Goal: Information Seeking & Learning: Learn about a topic

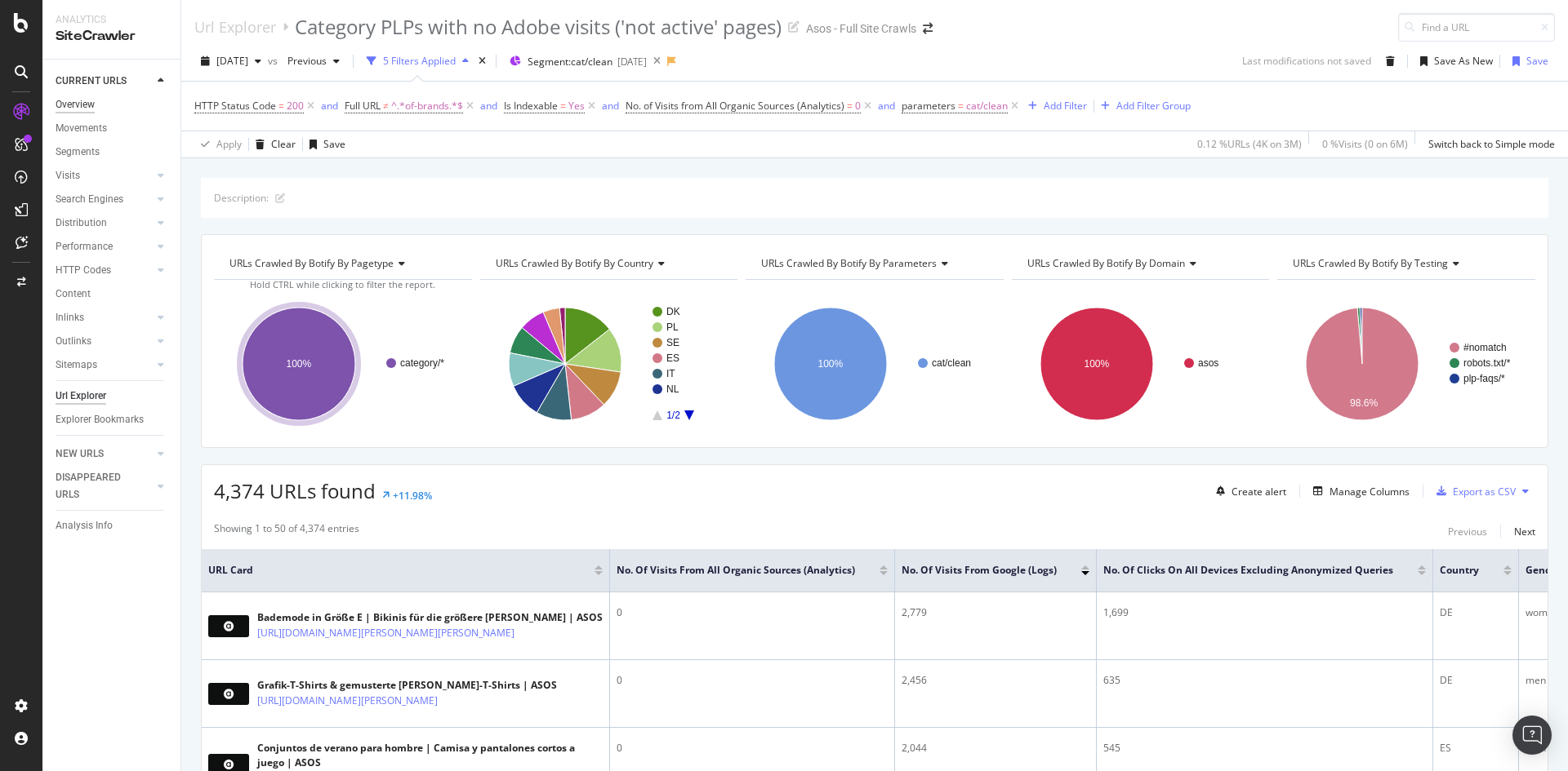
click at [80, 106] on div "Overview" at bounding box center [75, 105] width 39 height 18
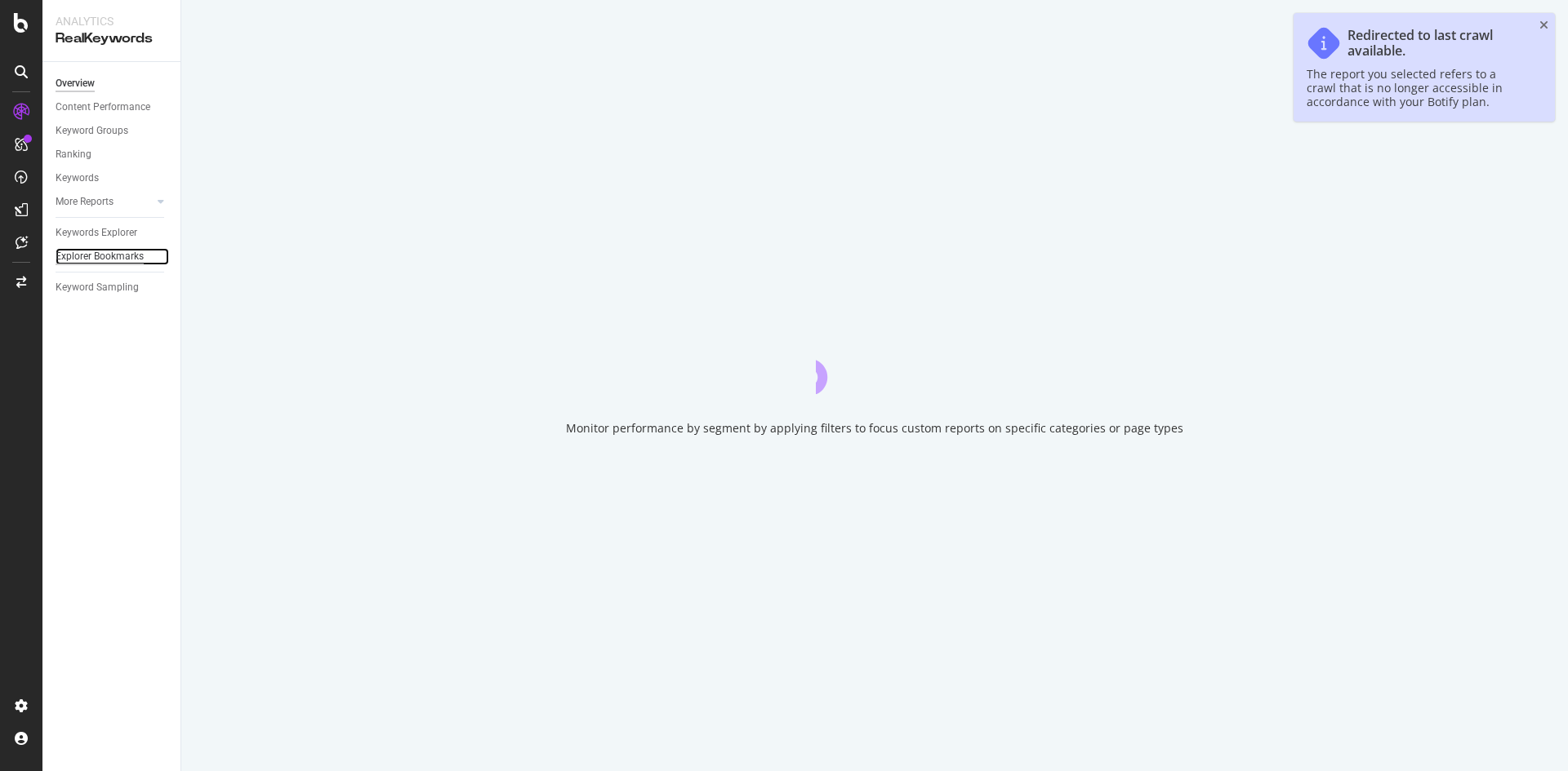
click at [67, 253] on div "Explorer Bookmarks" at bounding box center [99, 256] width 88 height 18
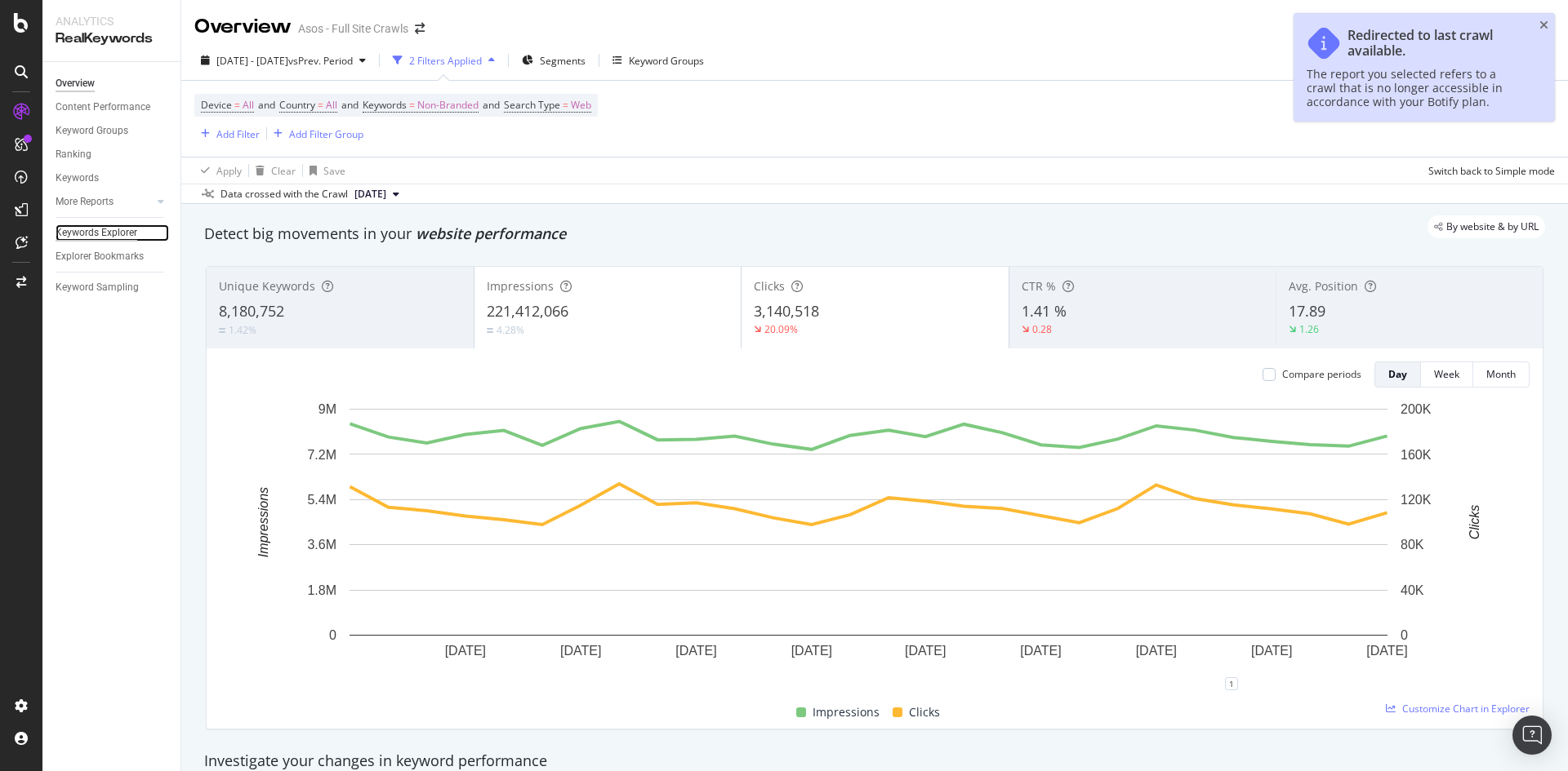
click at [113, 228] on div "Keywords Explorer" at bounding box center [96, 233] width 82 height 18
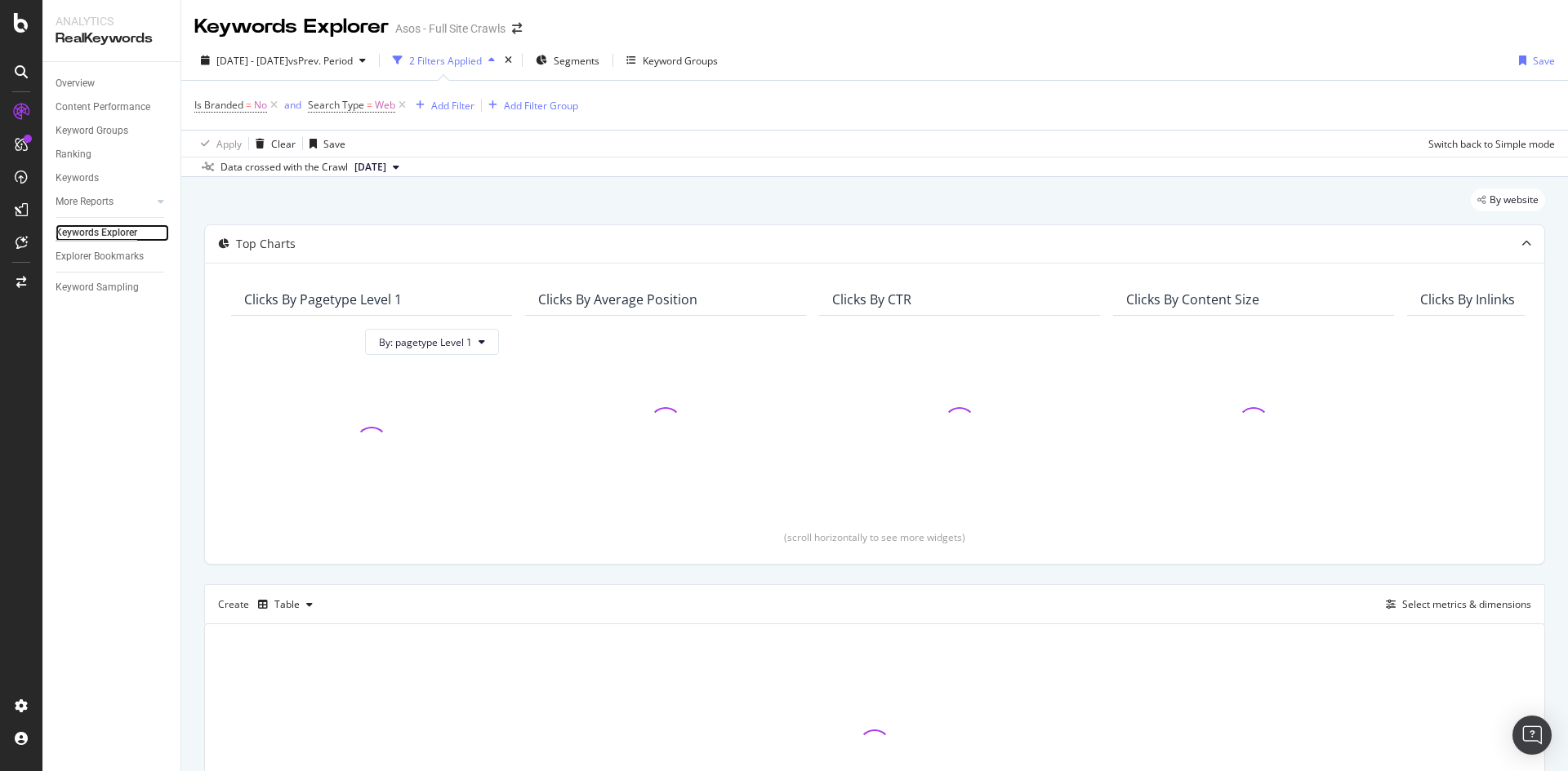
click at [88, 231] on div "Keywords Explorer" at bounding box center [96, 233] width 82 height 18
click at [109, 249] on div "Explorer Bookmarks" at bounding box center [99, 256] width 88 height 18
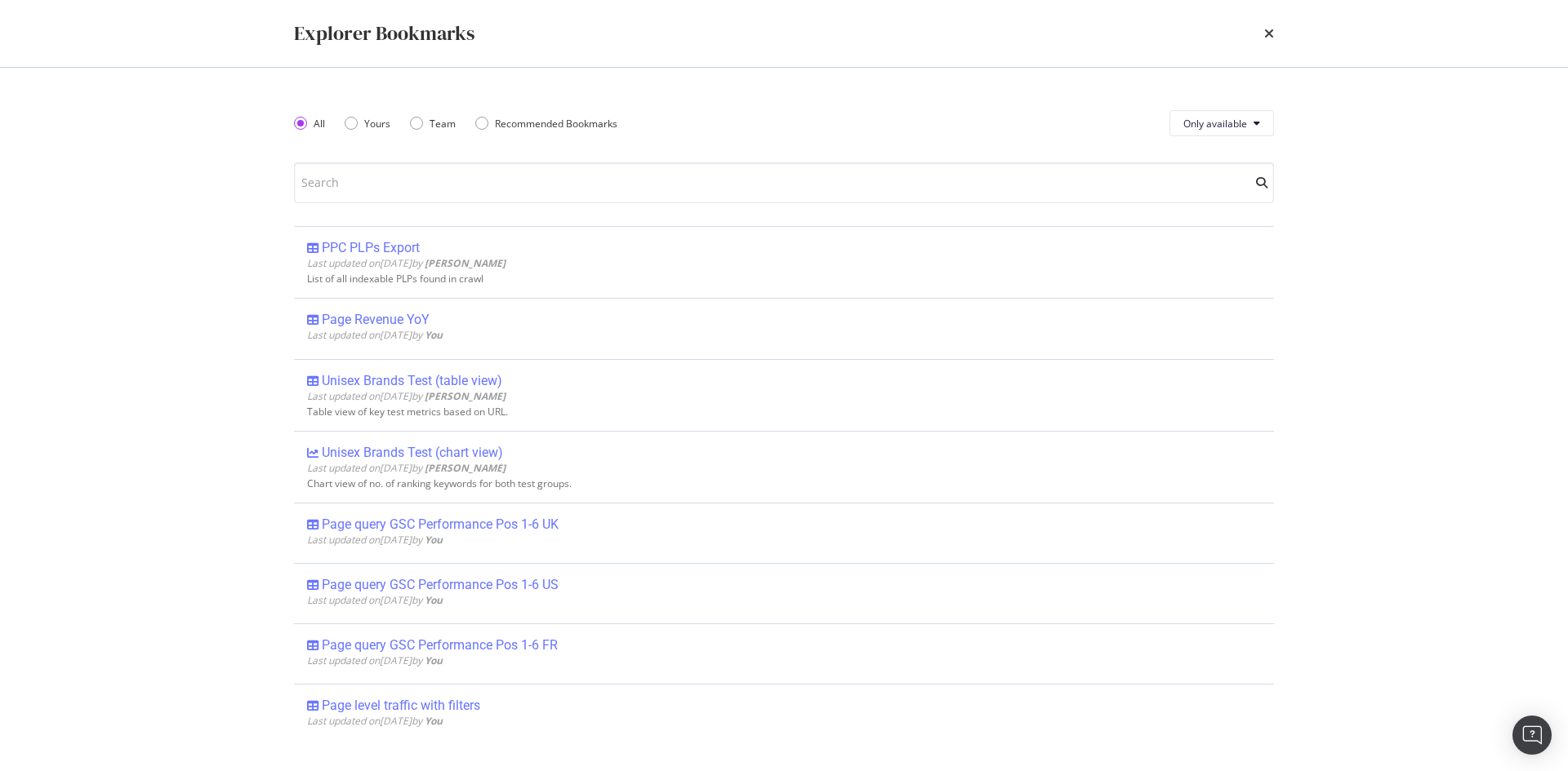
drag, startPoint x: 521, startPoint y: 522, endPoint x: 478, endPoint y: 530, distance: 43.7
click at [478, 530] on div "Page query GSC Performance Pos 1-6 UK" at bounding box center [440, 525] width 237 height 17
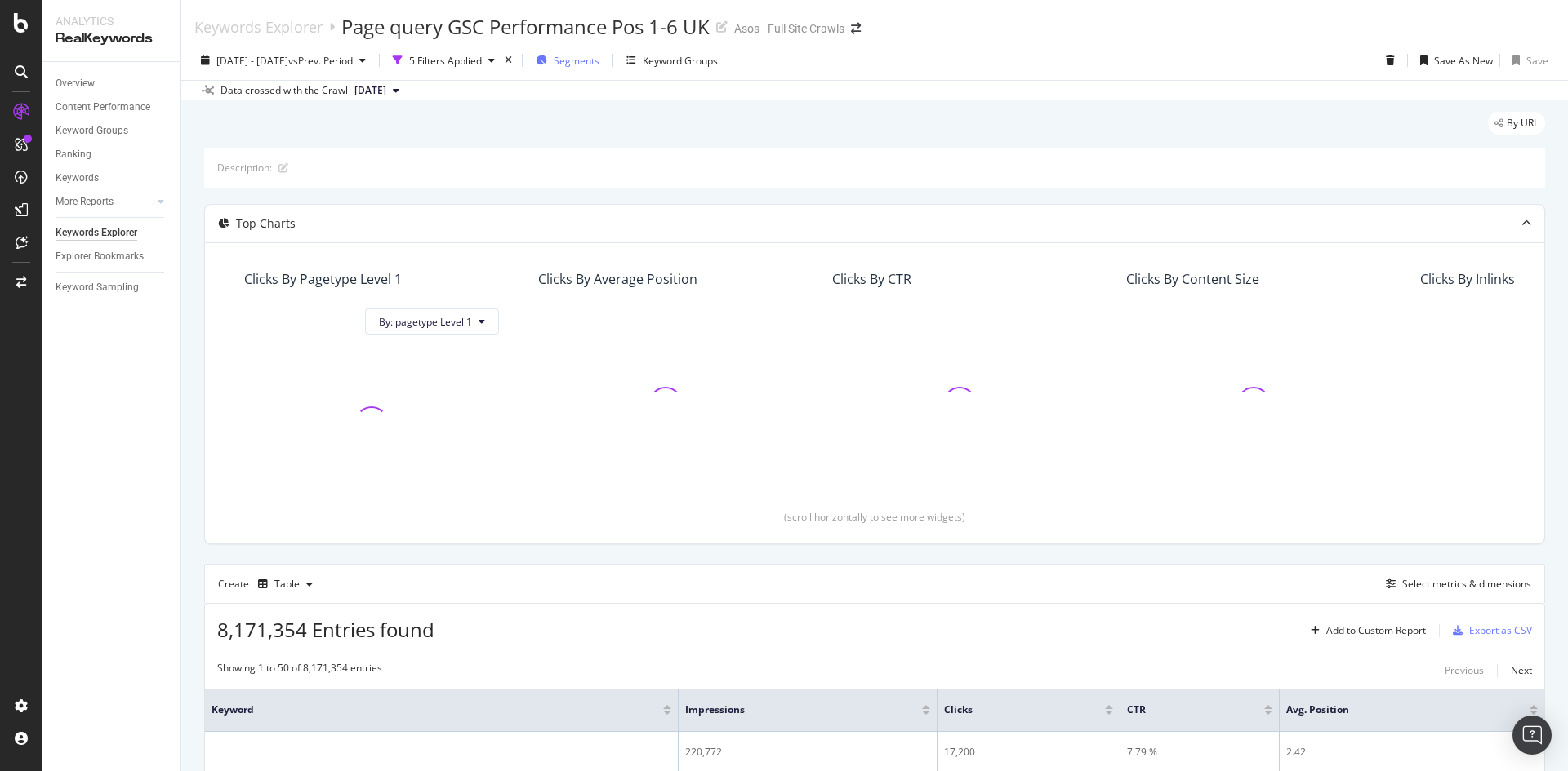
click at [599, 60] on span "Segments" at bounding box center [576, 60] width 45 height 14
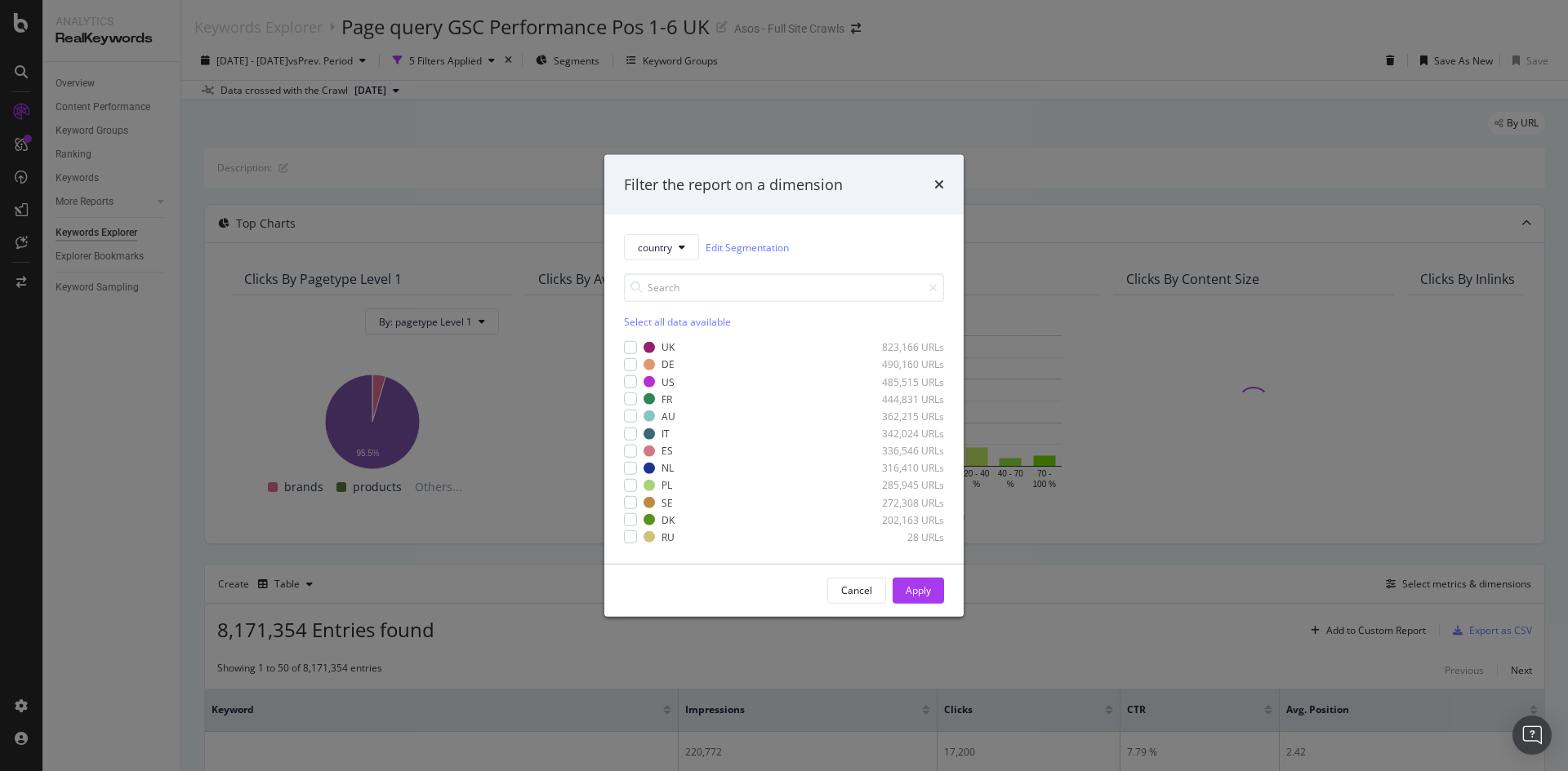
click at [1007, 110] on div "Filter the report on a dimension country Edit Segmentation Select all data avai…" at bounding box center [784, 385] width 1568 height 771
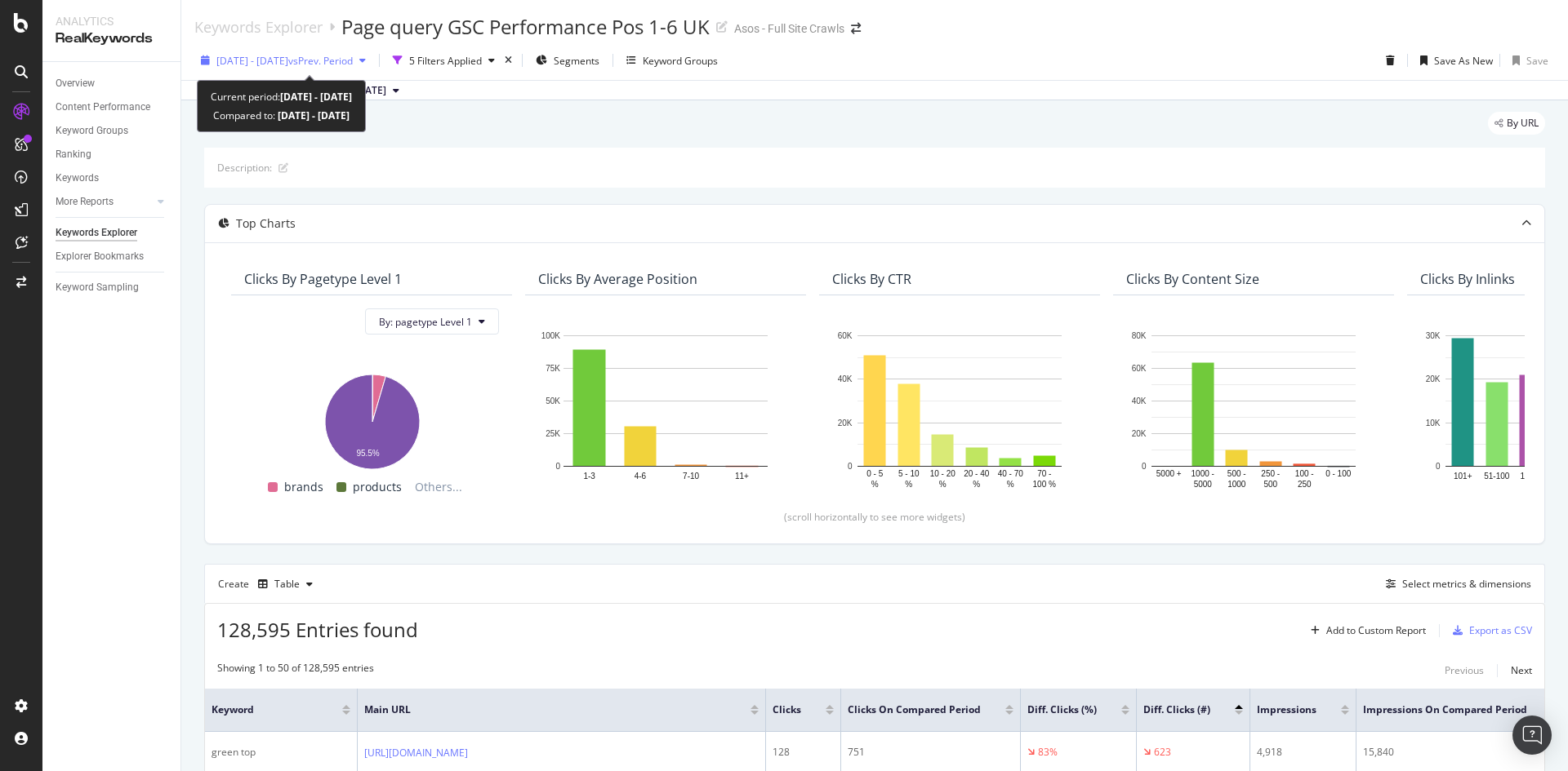
click at [257, 59] on span "[DATE] - [DATE]" at bounding box center [253, 60] width 72 height 14
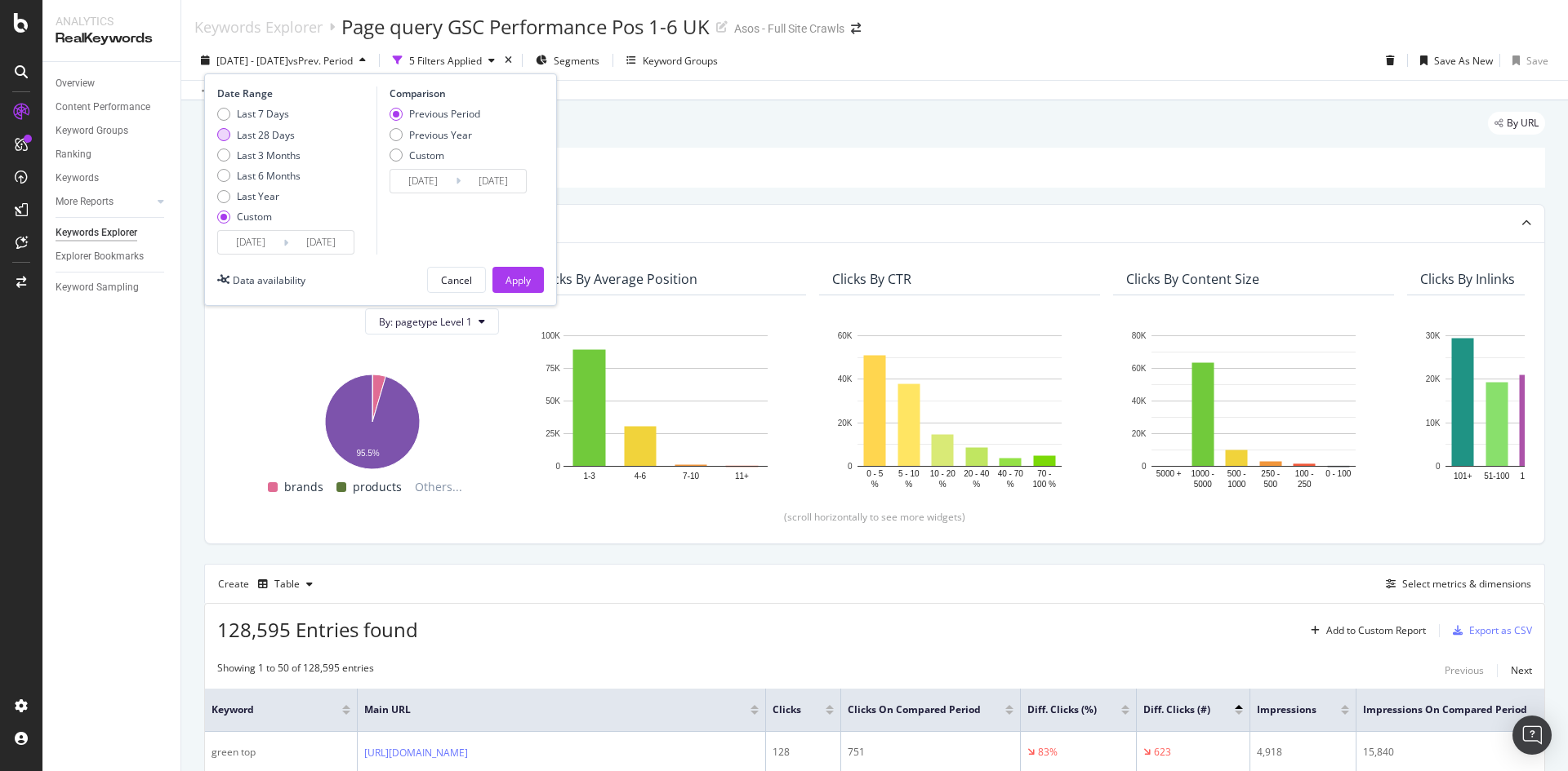
click at [250, 136] on div "Last 28 Days" at bounding box center [266, 134] width 58 height 14
type input "[DATE]"
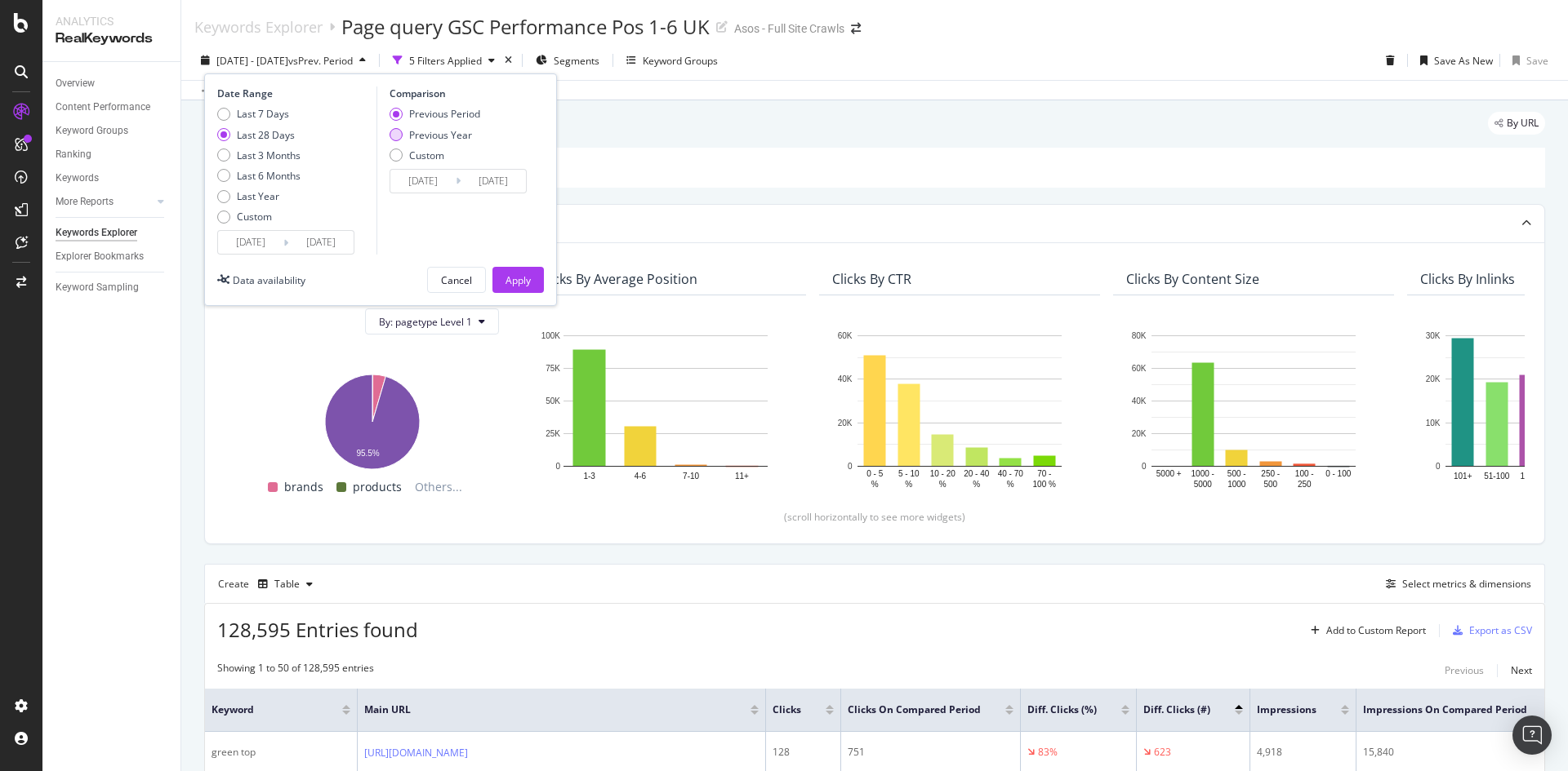
click at [419, 138] on div "Previous Year" at bounding box center [441, 134] width 63 height 14
type input "[DATE]"
click at [524, 281] on div "Apply" at bounding box center [518, 280] width 25 height 14
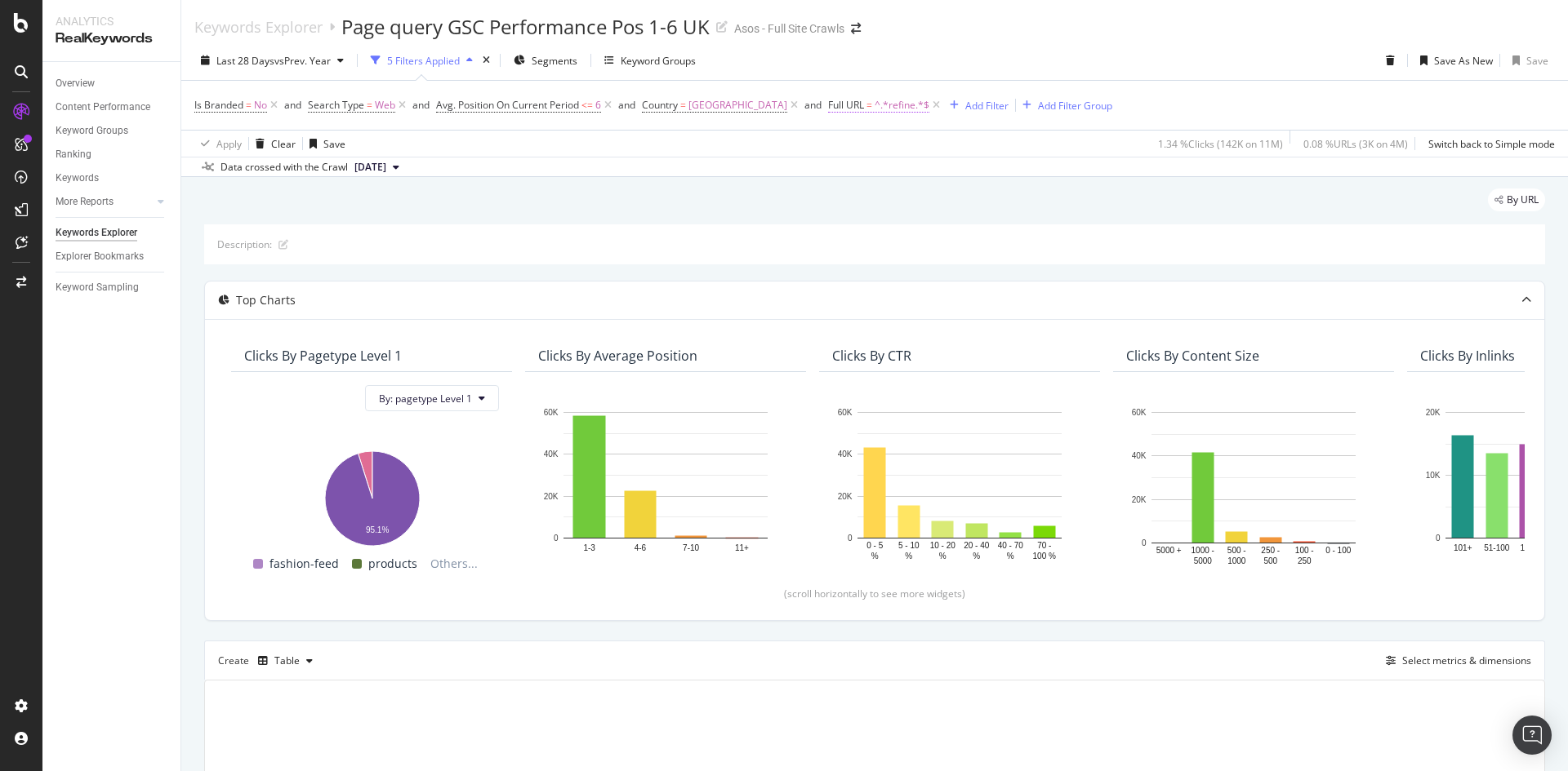
click at [874, 101] on span "^.*refine.*$" at bounding box center [901, 105] width 55 height 23
click at [872, 143] on div "Contains" at bounding box center [910, 143] width 180 height 26
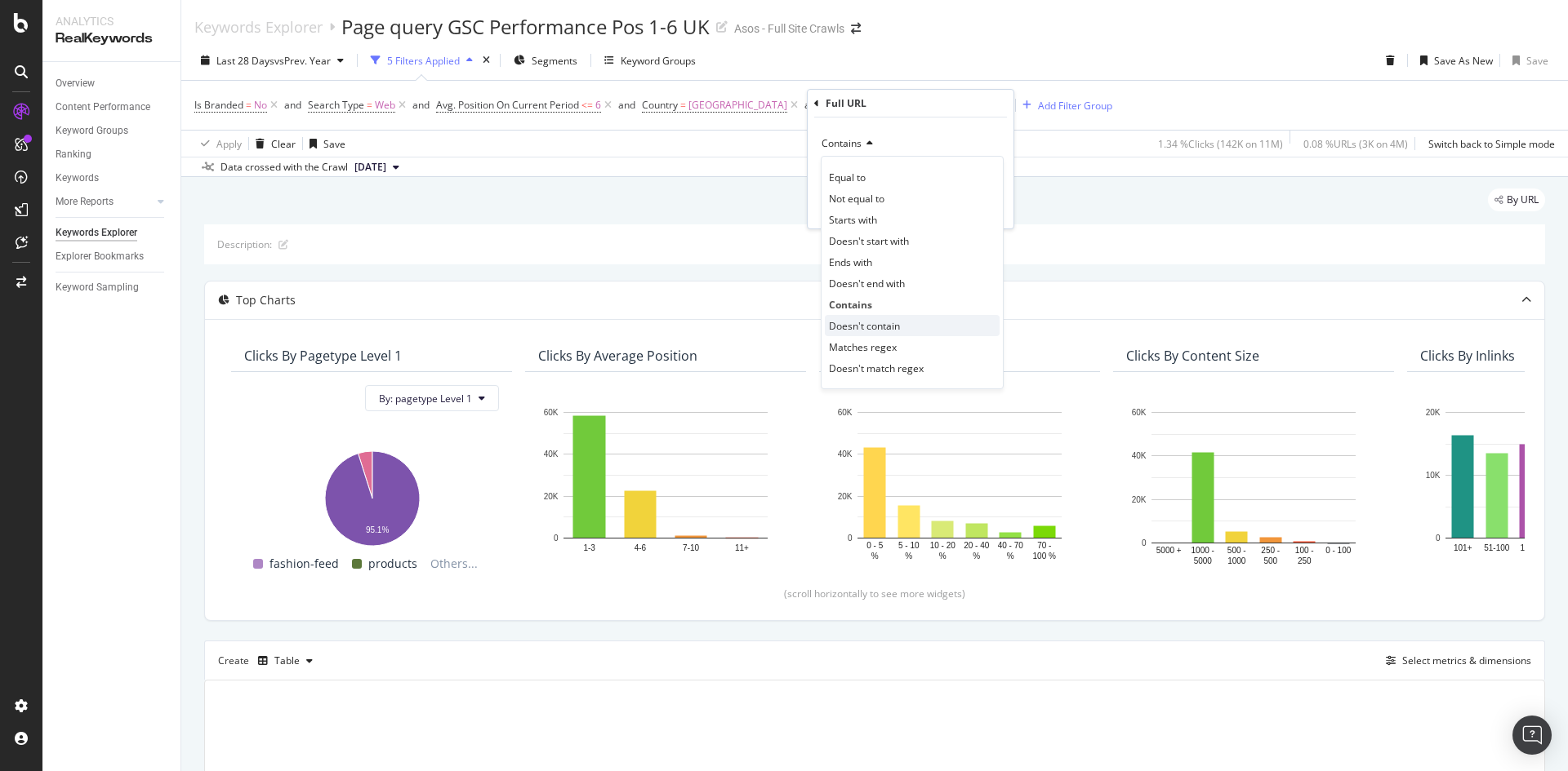
click at [893, 317] on div "Doesn't contain" at bounding box center [912, 325] width 175 height 21
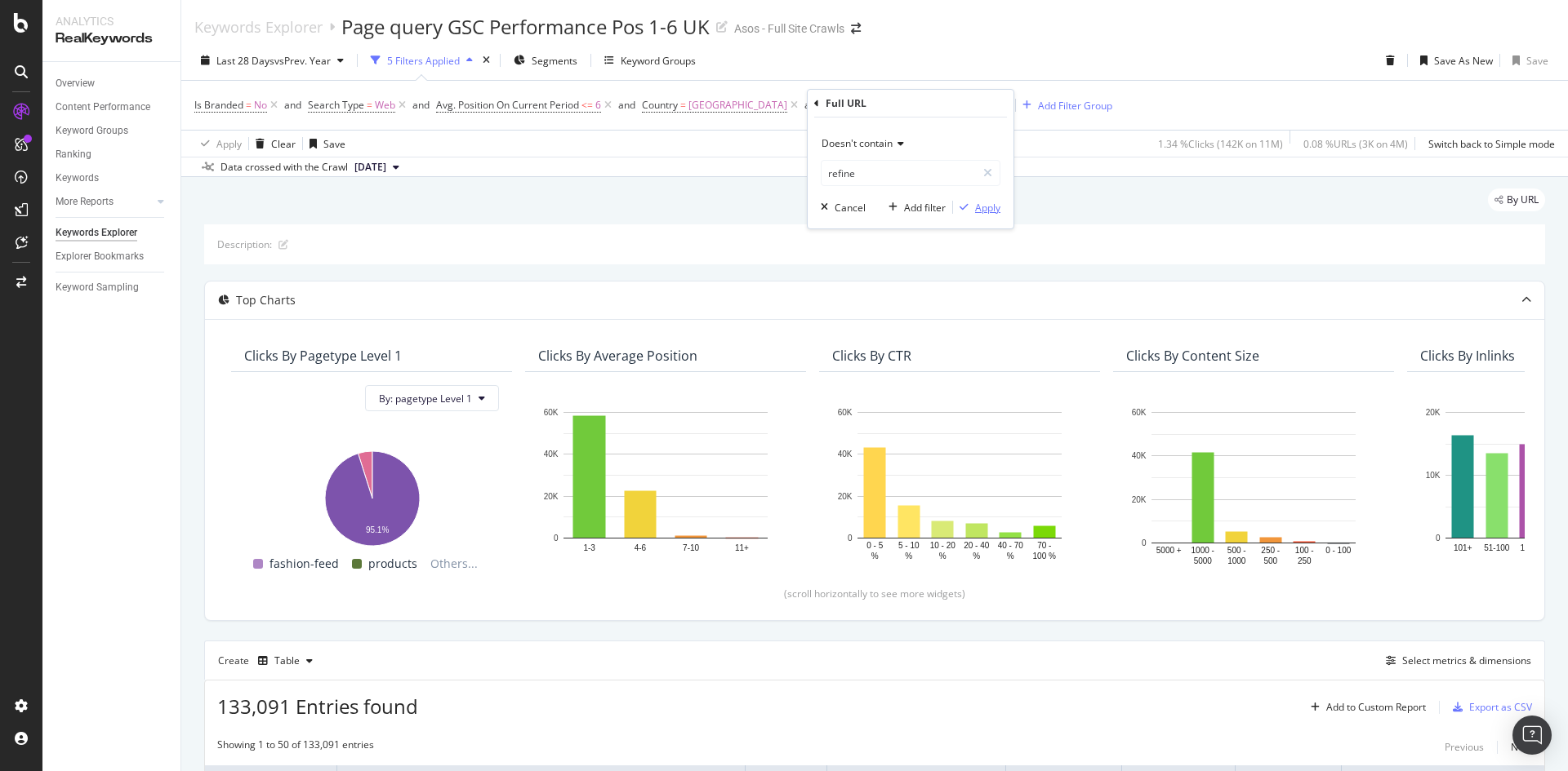
click at [994, 210] on div "Apply" at bounding box center [987, 207] width 25 height 14
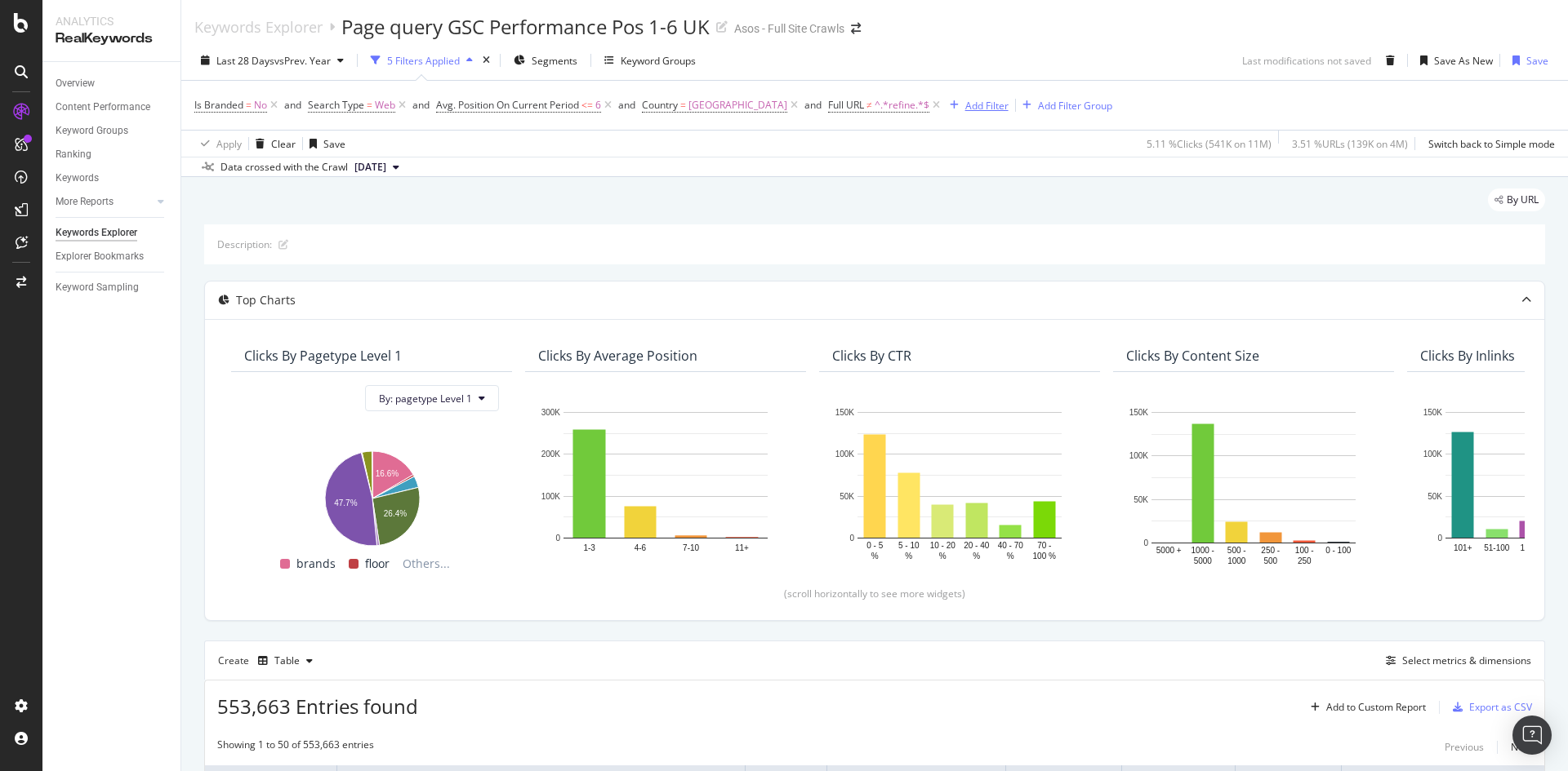
click at [965, 100] on div "Add Filter" at bounding box center [986, 106] width 44 height 14
click at [787, 106] on icon at bounding box center [794, 106] width 14 height 17
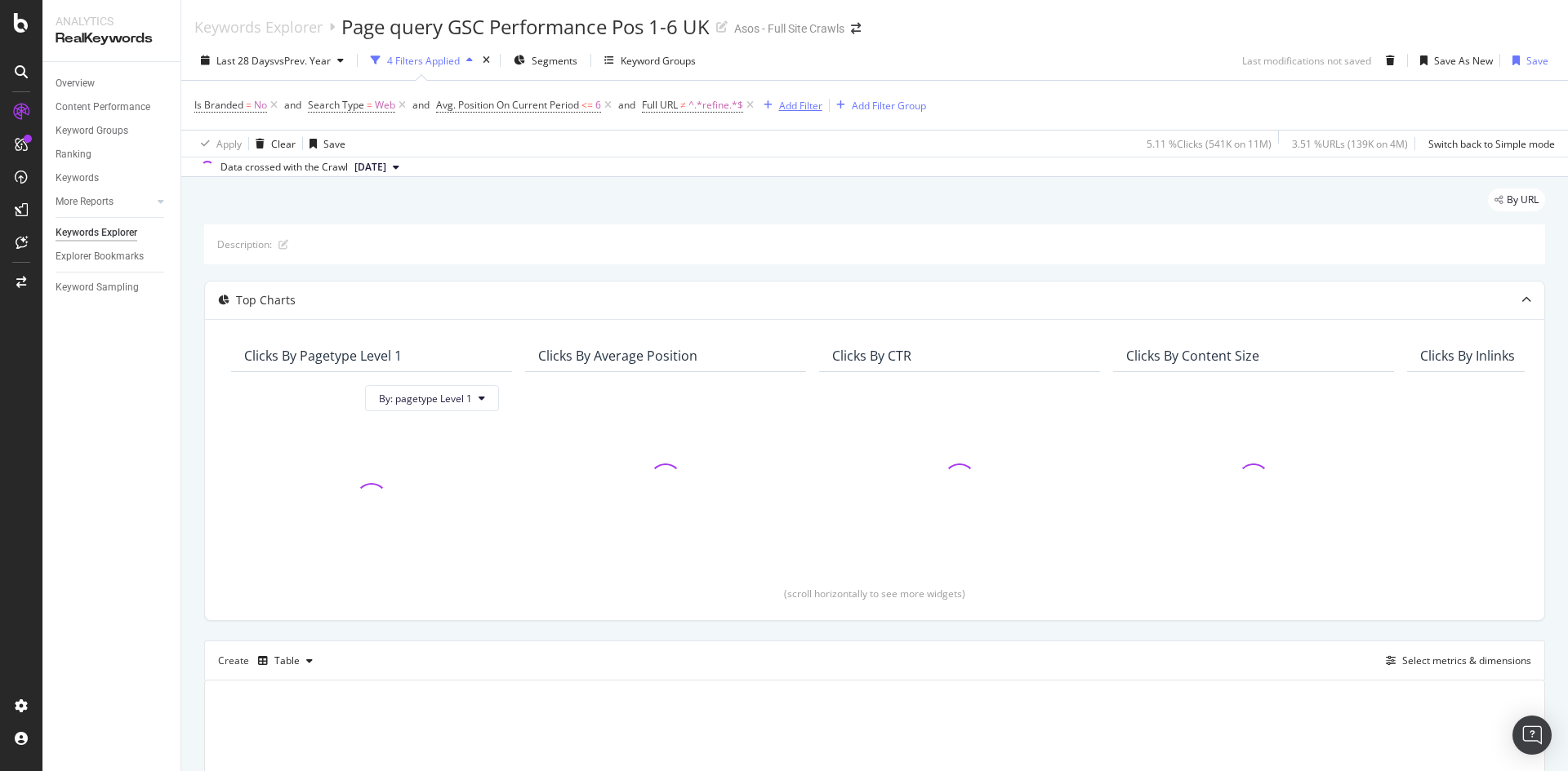
click at [812, 102] on div "Add Filter" at bounding box center [800, 106] width 44 height 14
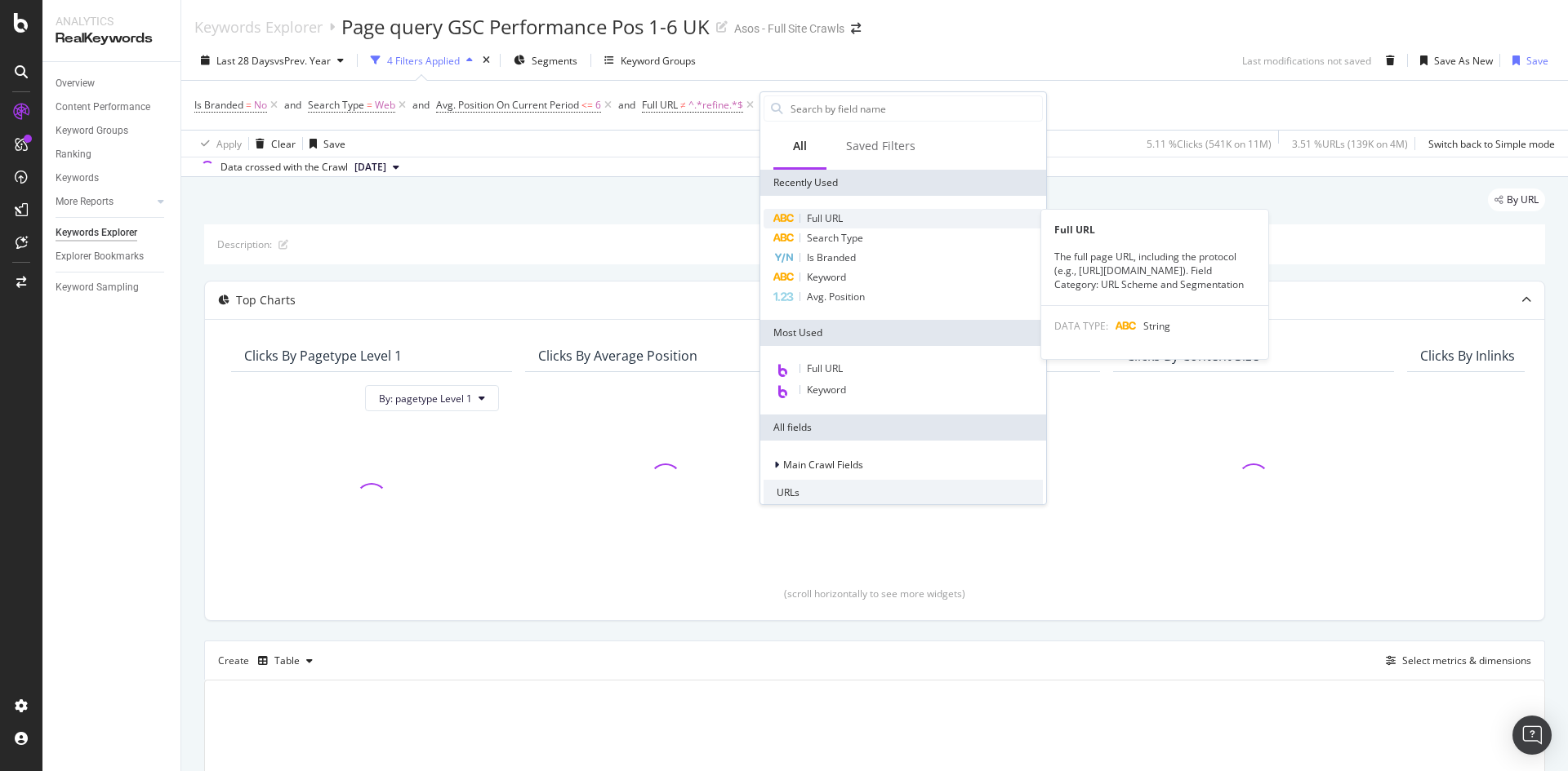
click at [842, 212] on span "Full URL" at bounding box center [824, 218] width 36 height 14
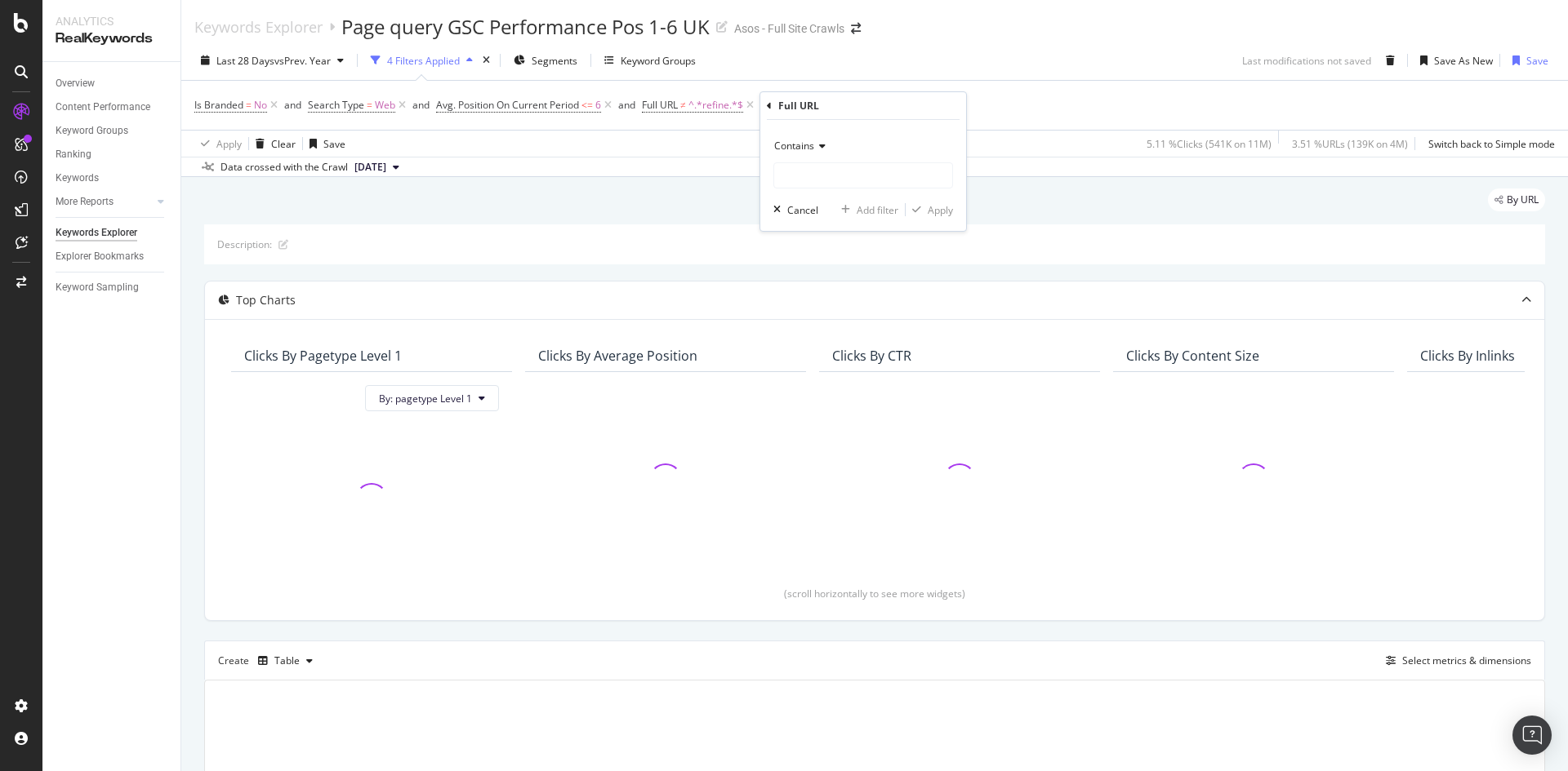
click at [828, 148] on div "Contains" at bounding box center [863, 146] width 180 height 26
click at [855, 317] on div "Contains" at bounding box center [865, 306] width 175 height 21
drag, startPoint x: 808, startPoint y: 140, endPoint x: 807, endPoint y: 153, distance: 13.0
click at [807, 140] on span "Contains" at bounding box center [794, 145] width 40 height 14
click at [864, 330] on div "Doesn't contain" at bounding box center [865, 328] width 175 height 21
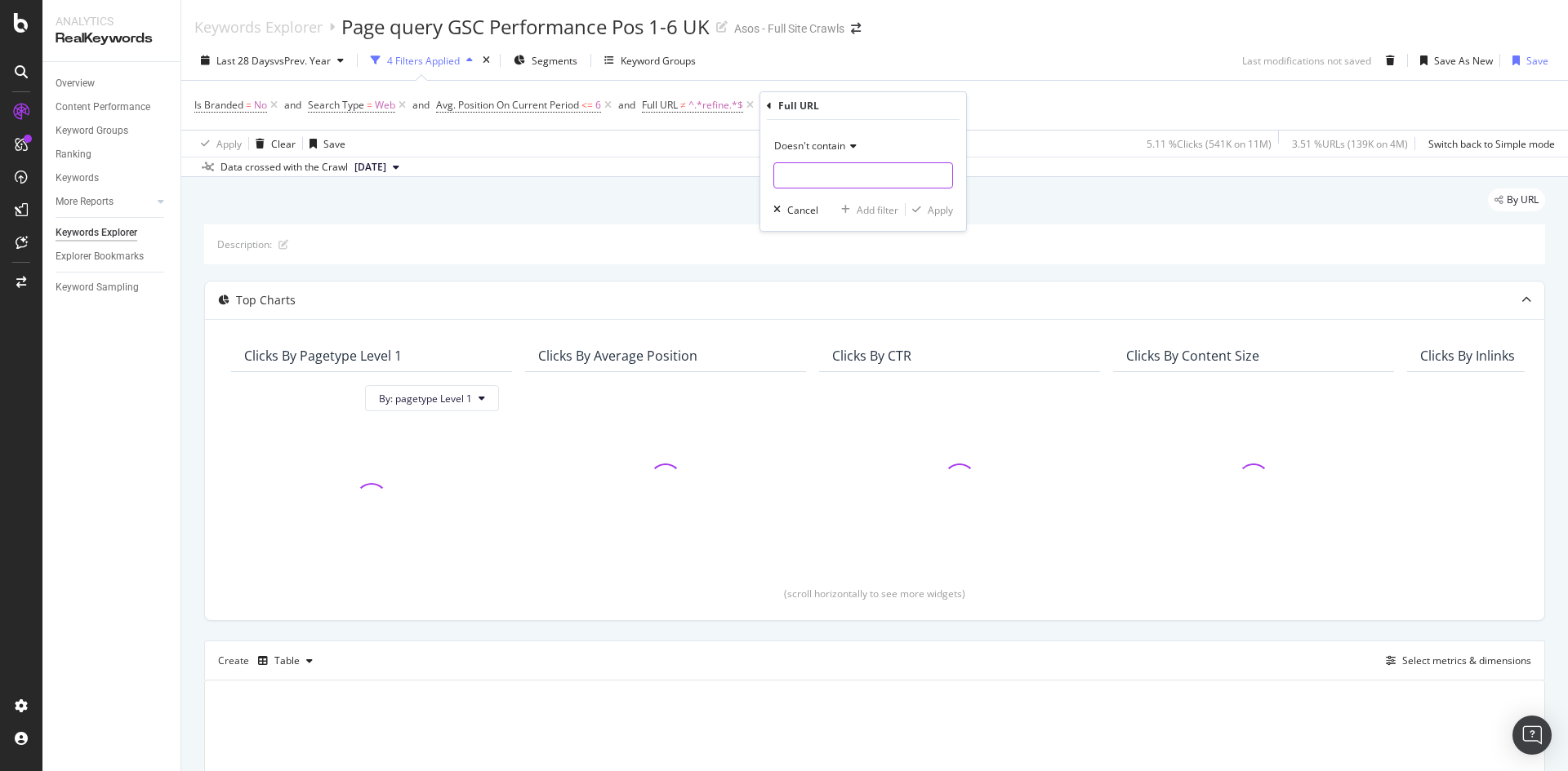
click at [803, 176] on input "text" at bounding box center [863, 175] width 178 height 26
click at [809, 153] on div "Doesn't contain" at bounding box center [863, 146] width 180 height 26
click at [834, 303] on div "Contains" at bounding box center [865, 306] width 175 height 21
click at [826, 169] on input "text" at bounding box center [863, 175] width 178 height 26
type input "/cat/"
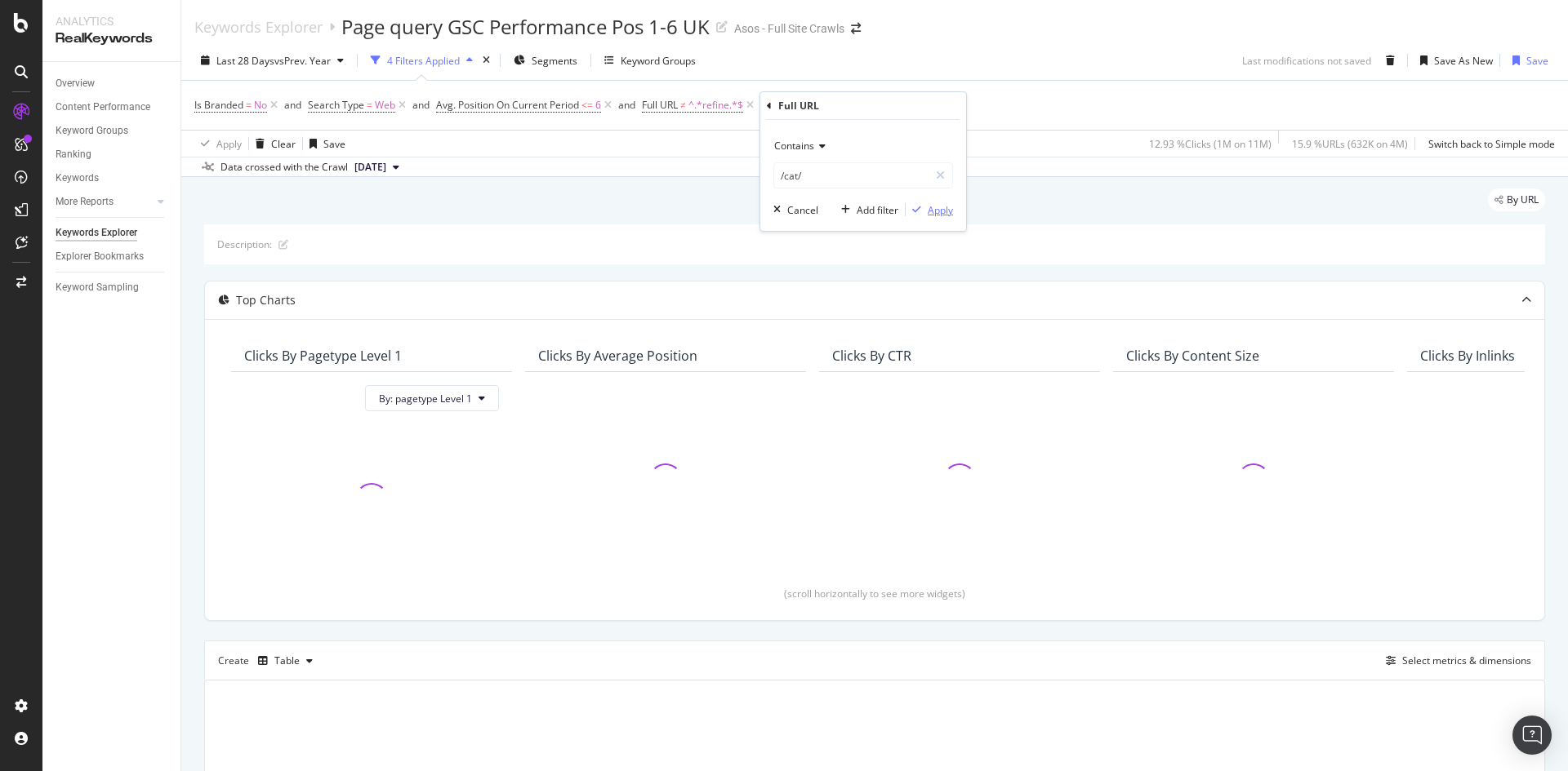
click at [951, 217] on div "Apply" at bounding box center [940, 210] width 25 height 14
click at [950, 112] on div "Add Filter" at bounding box center [936, 106] width 44 height 14
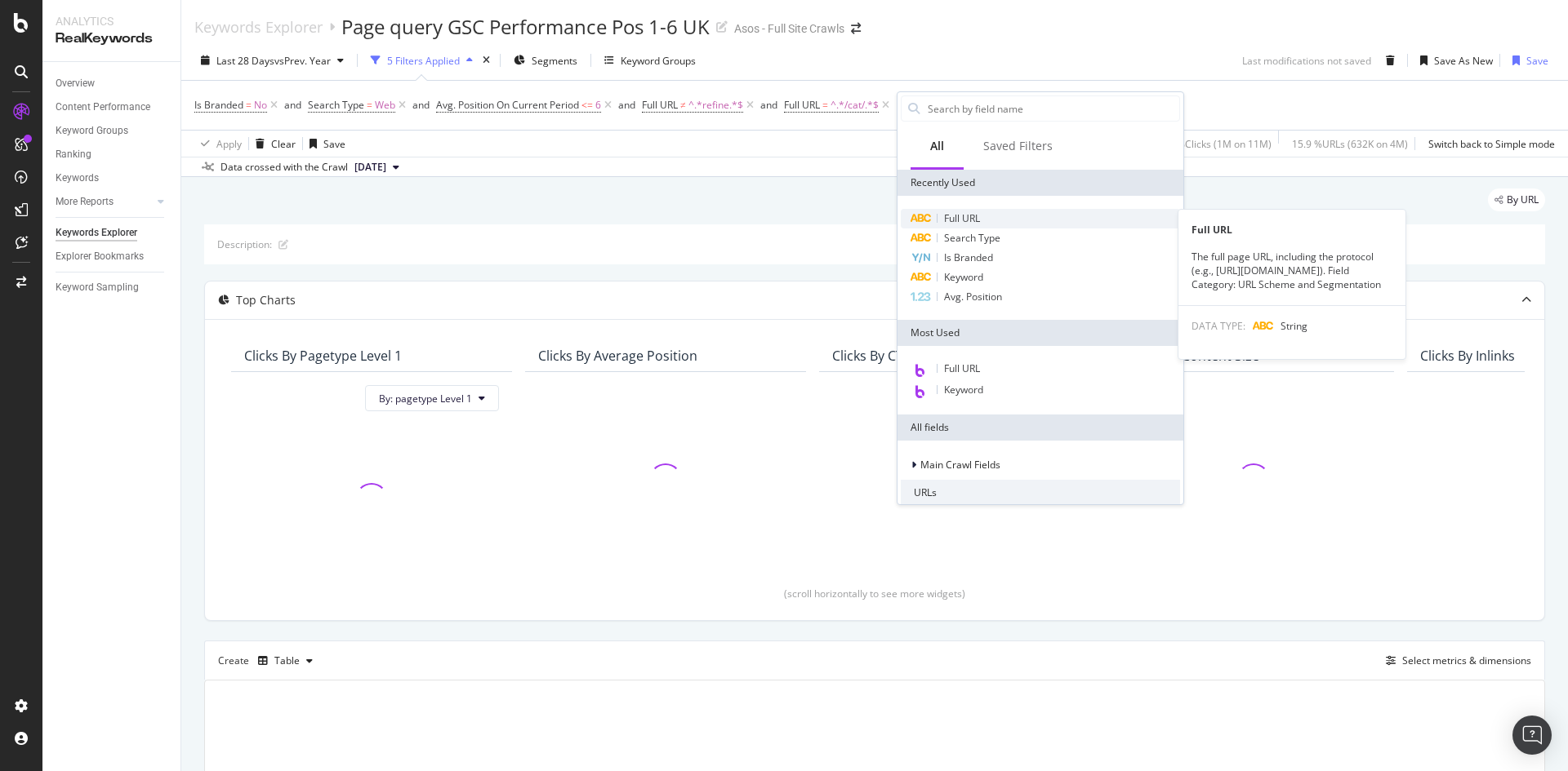
click at [960, 223] on span "Full URL" at bounding box center [961, 218] width 36 height 14
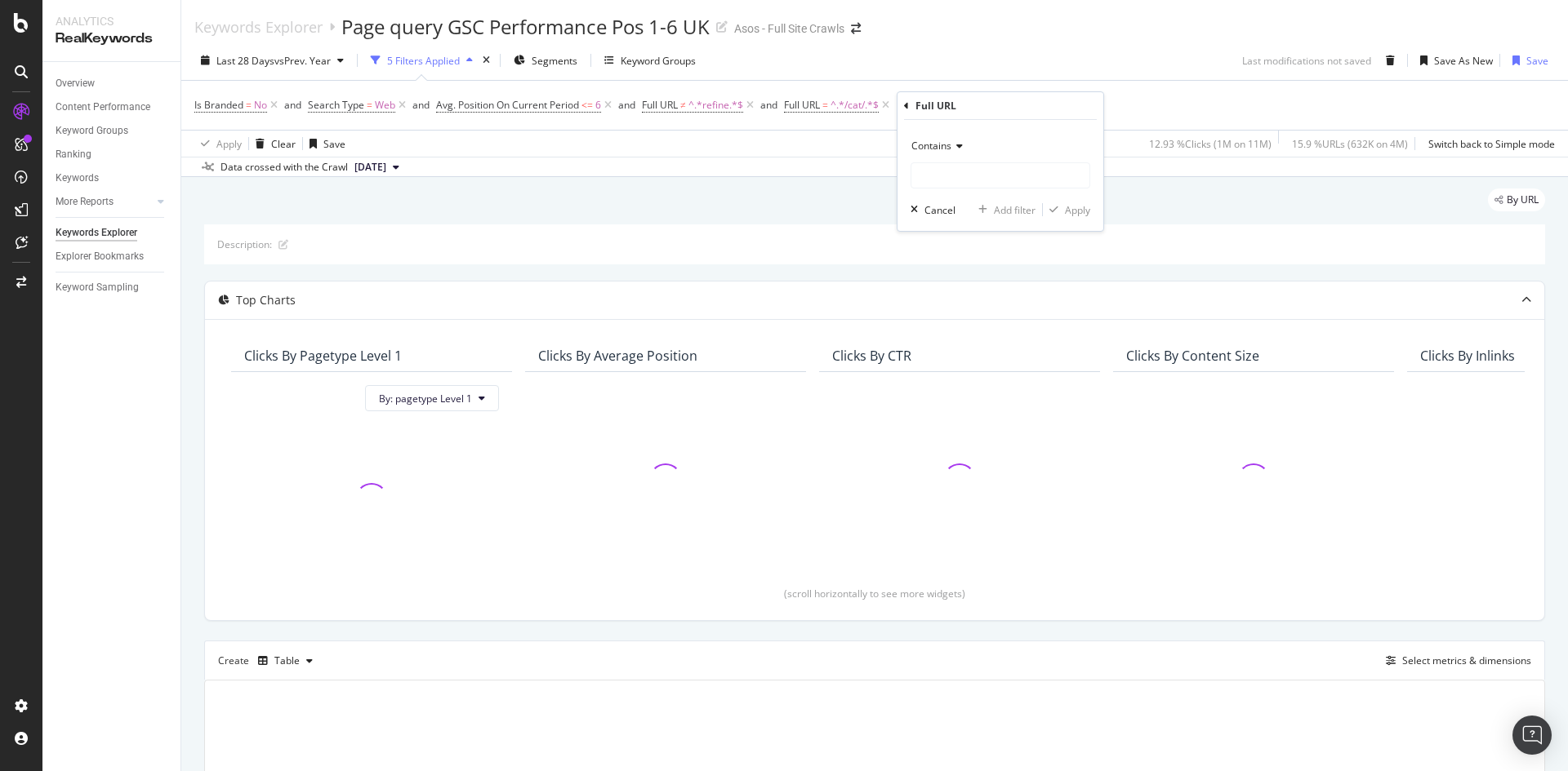
click at [958, 148] on icon at bounding box center [957, 146] width 11 height 10
drag, startPoint x: 989, startPoint y: 329, endPoint x: 943, endPoint y: 192, distance: 144.5
click at [989, 328] on span "Doesn't contain" at bounding box center [954, 328] width 71 height 14
click at [944, 172] on input "text" at bounding box center [1000, 175] width 178 height 26
type input "size-charts"
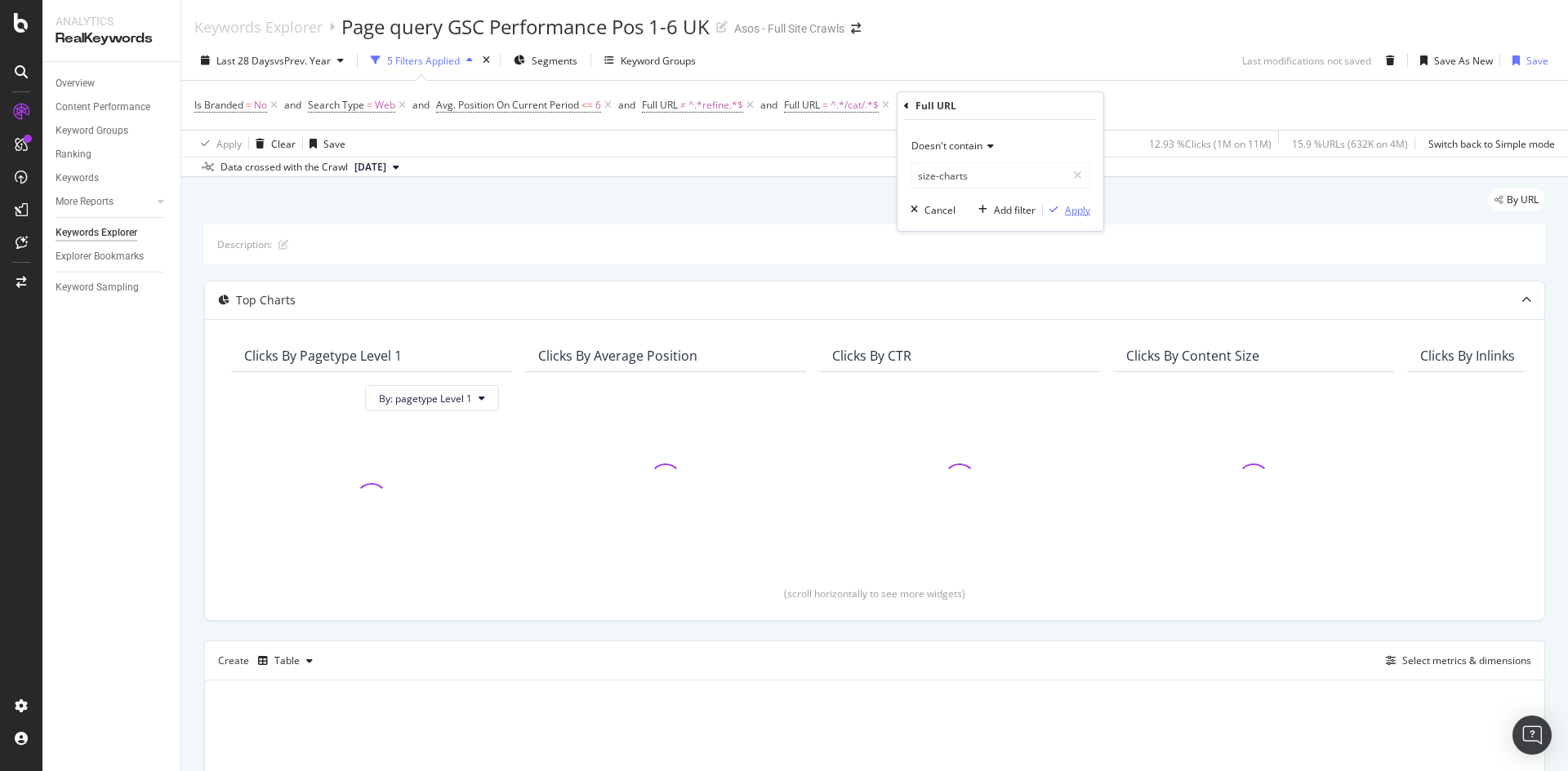
click at [1080, 215] on div "Apply" at bounding box center [1077, 210] width 25 height 14
click at [1111, 101] on div "Add Filter" at bounding box center [1100, 106] width 44 height 14
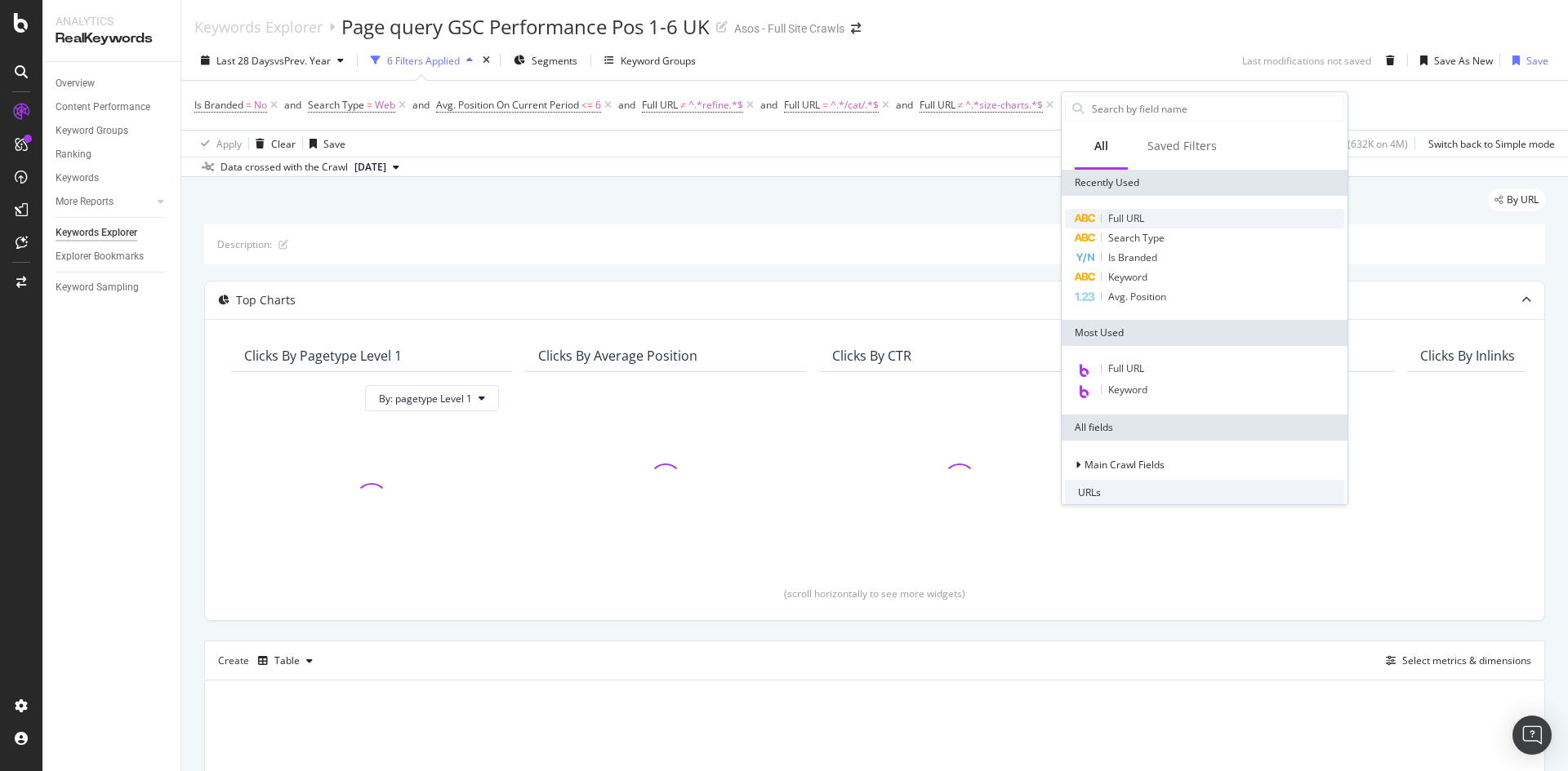
click at [1110, 218] on span "Full URL" at bounding box center [1126, 218] width 36 height 14
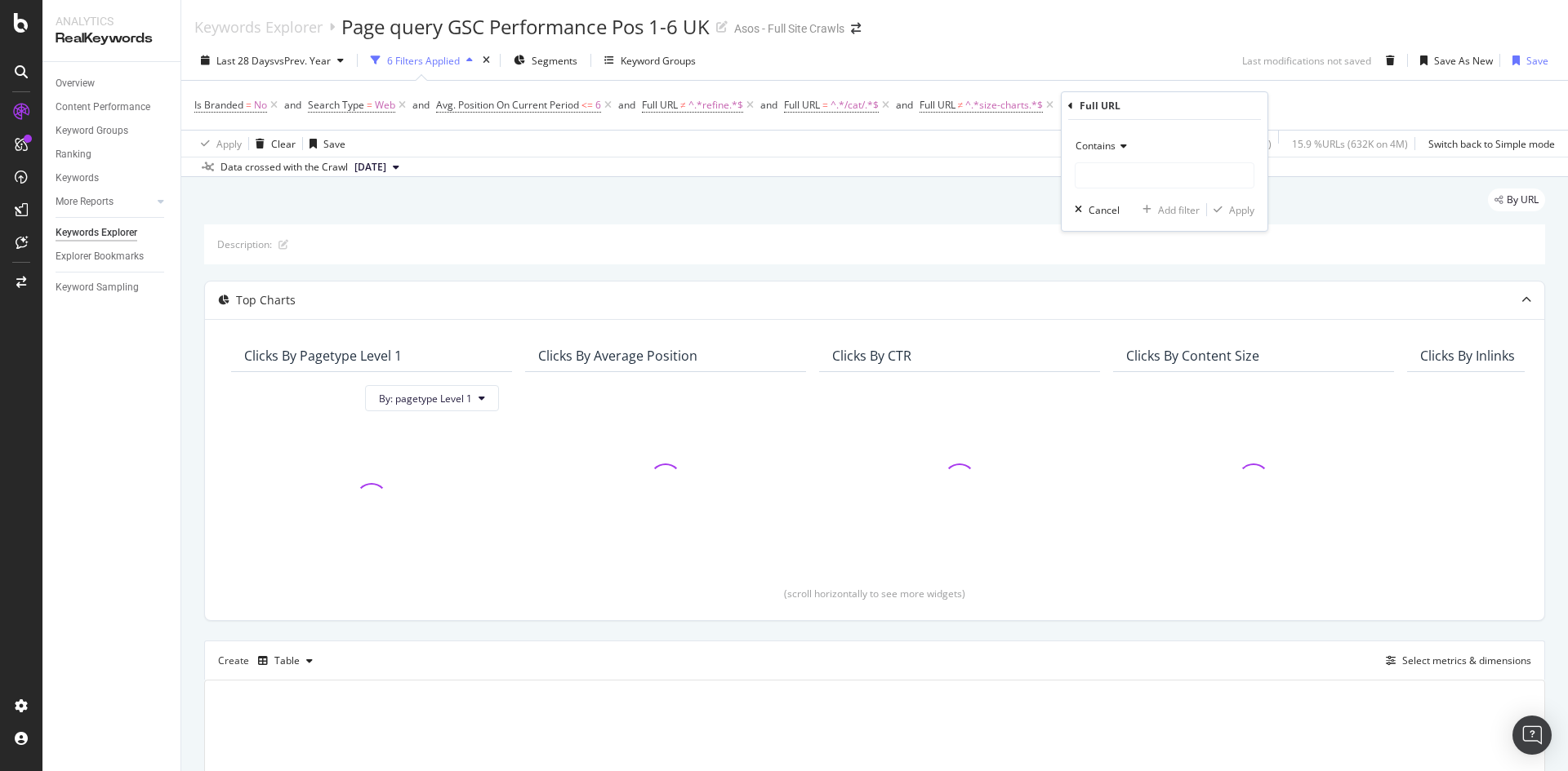
click at [1098, 147] on span "Contains" at bounding box center [1095, 145] width 40 height 14
click at [856, 206] on div "By URL" at bounding box center [874, 206] width 1341 height 36
click at [1215, 106] on icon at bounding box center [1212, 106] width 14 height 17
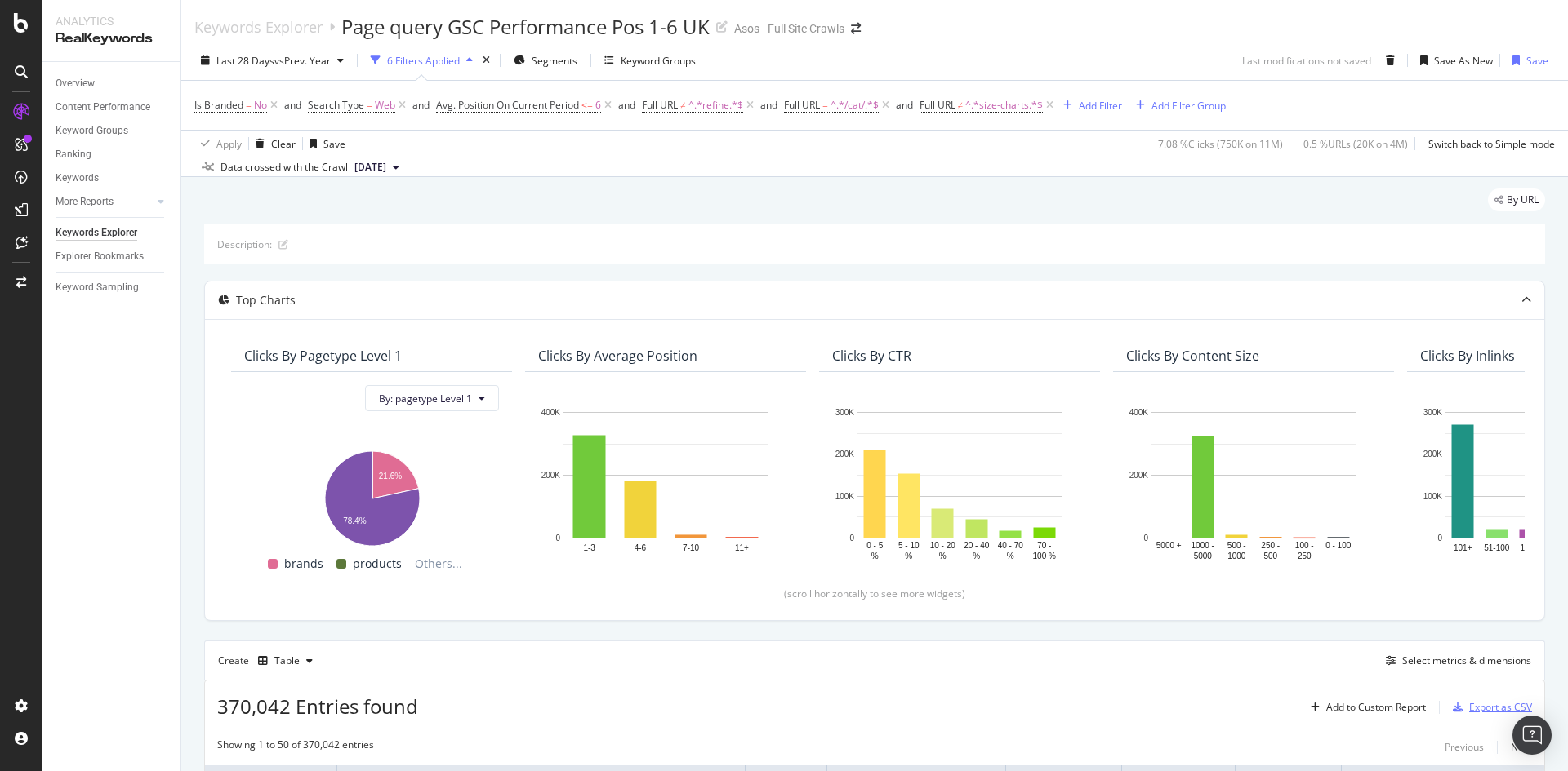
click at [1488, 711] on div "Export as CSV" at bounding box center [1500, 707] width 63 height 14
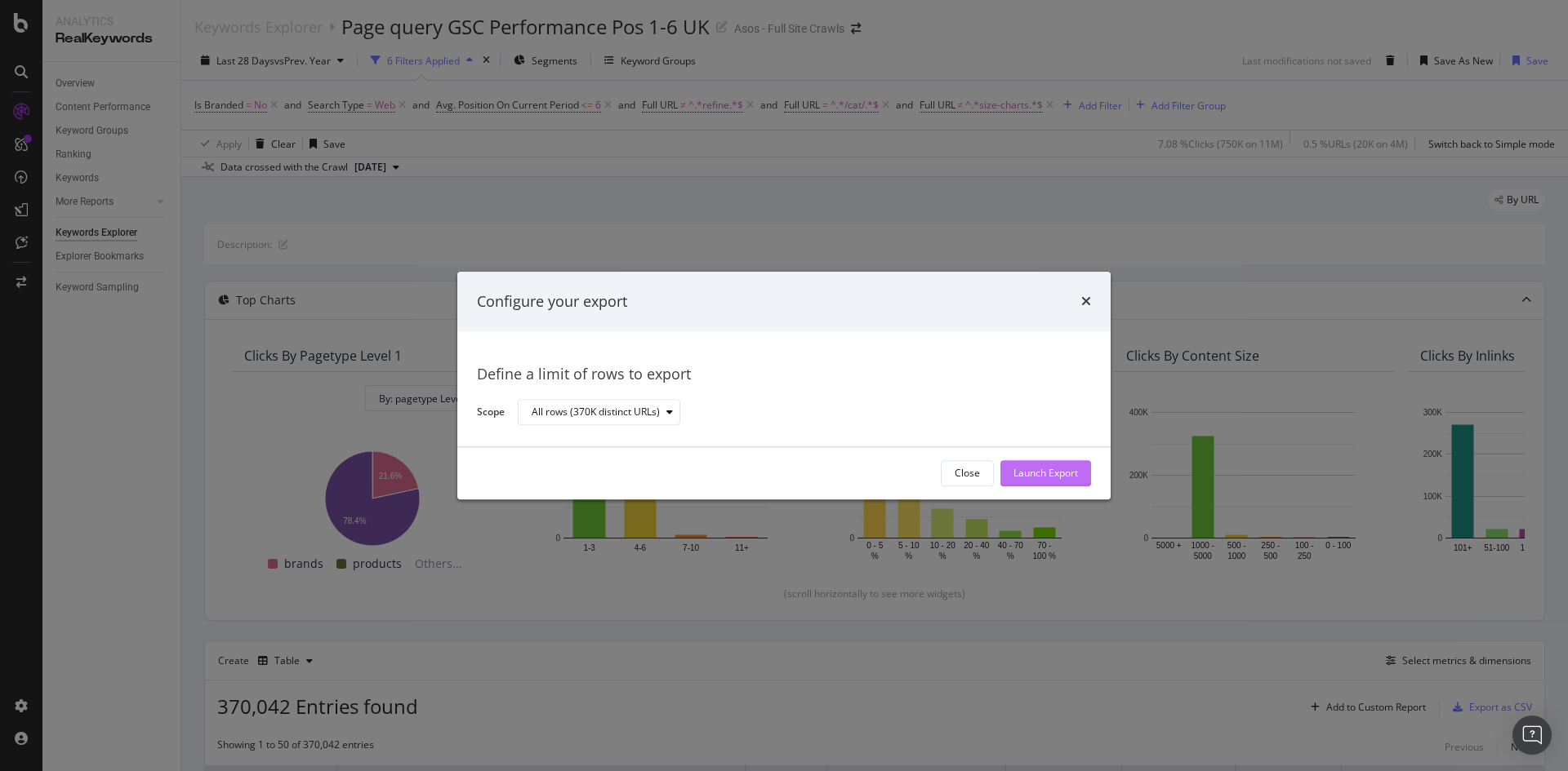
click at [1069, 468] on div "Launch Export" at bounding box center [1046, 473] width 65 height 14
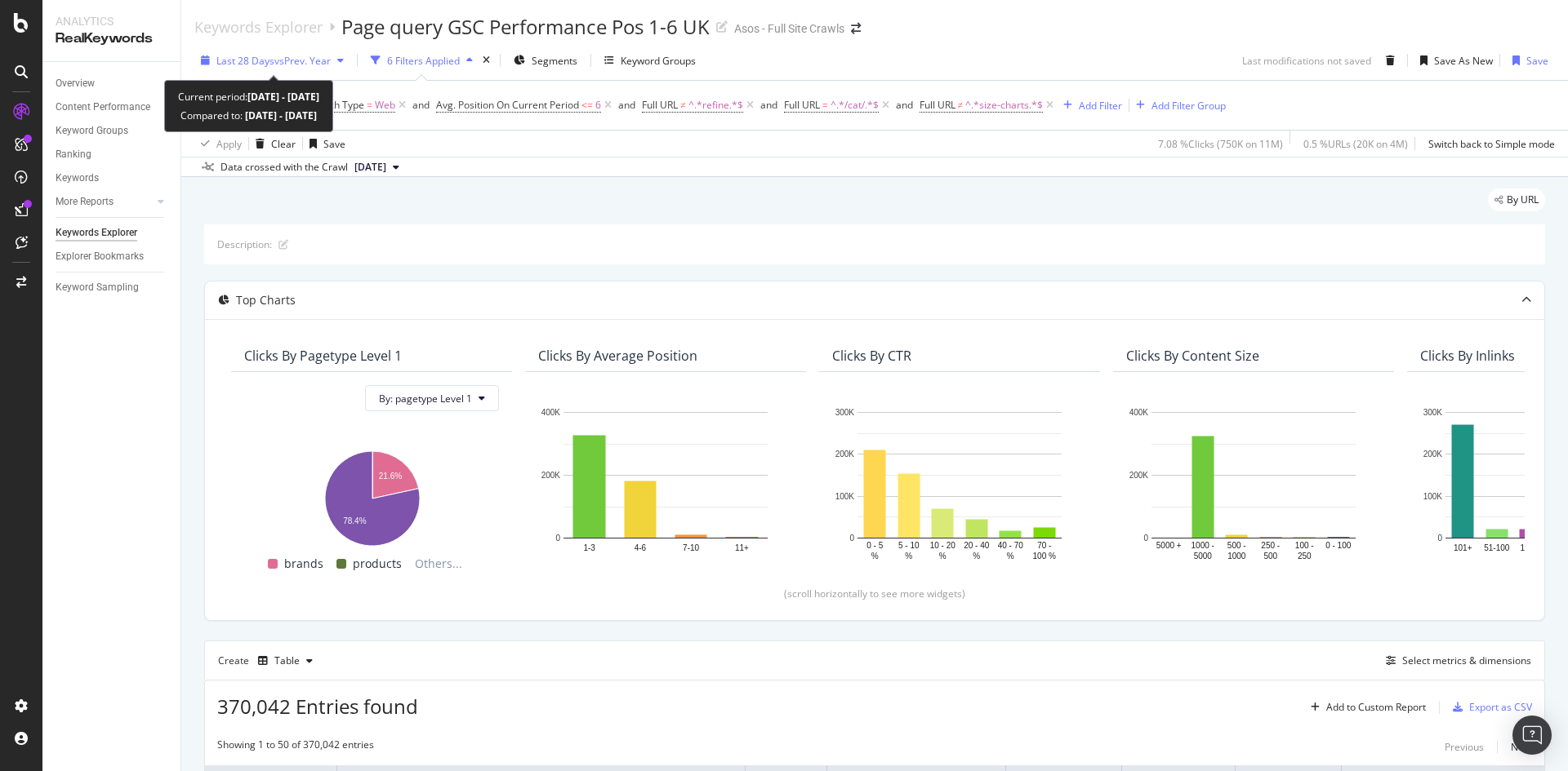
click at [293, 59] on span "vs Prev. Year" at bounding box center [302, 60] width 56 height 14
click at [686, 170] on div "Data crossed with the Crawl [DATE]" at bounding box center [874, 166] width 1386 height 19
click at [713, 105] on span "^.*refine.*$" at bounding box center [715, 105] width 55 height 23
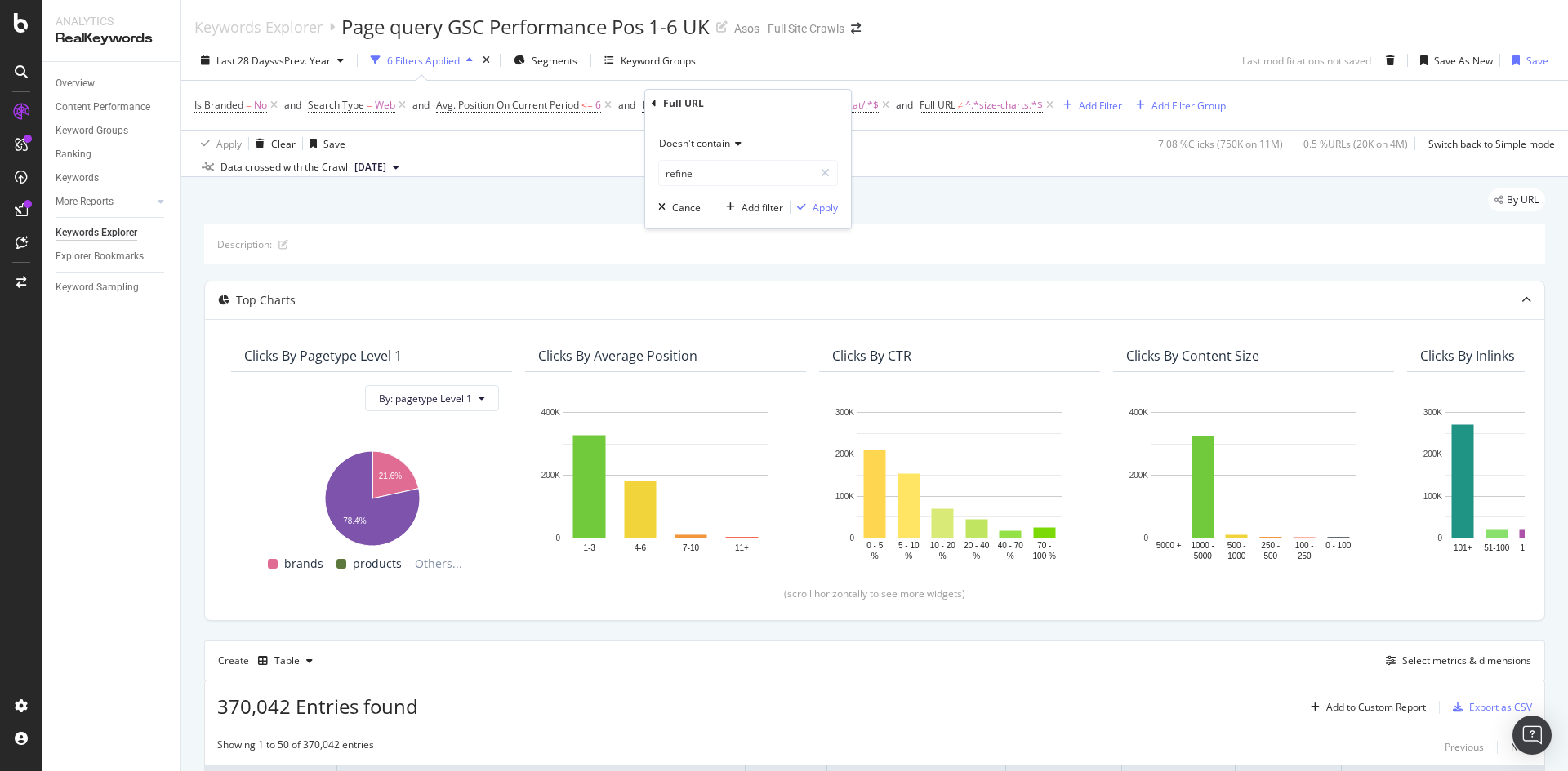
click at [699, 141] on span "Doesn't contain" at bounding box center [695, 143] width 71 height 14
click at [709, 308] on div "Contains" at bounding box center [749, 304] width 175 height 21
click at [830, 209] on div "Apply" at bounding box center [824, 207] width 25 height 14
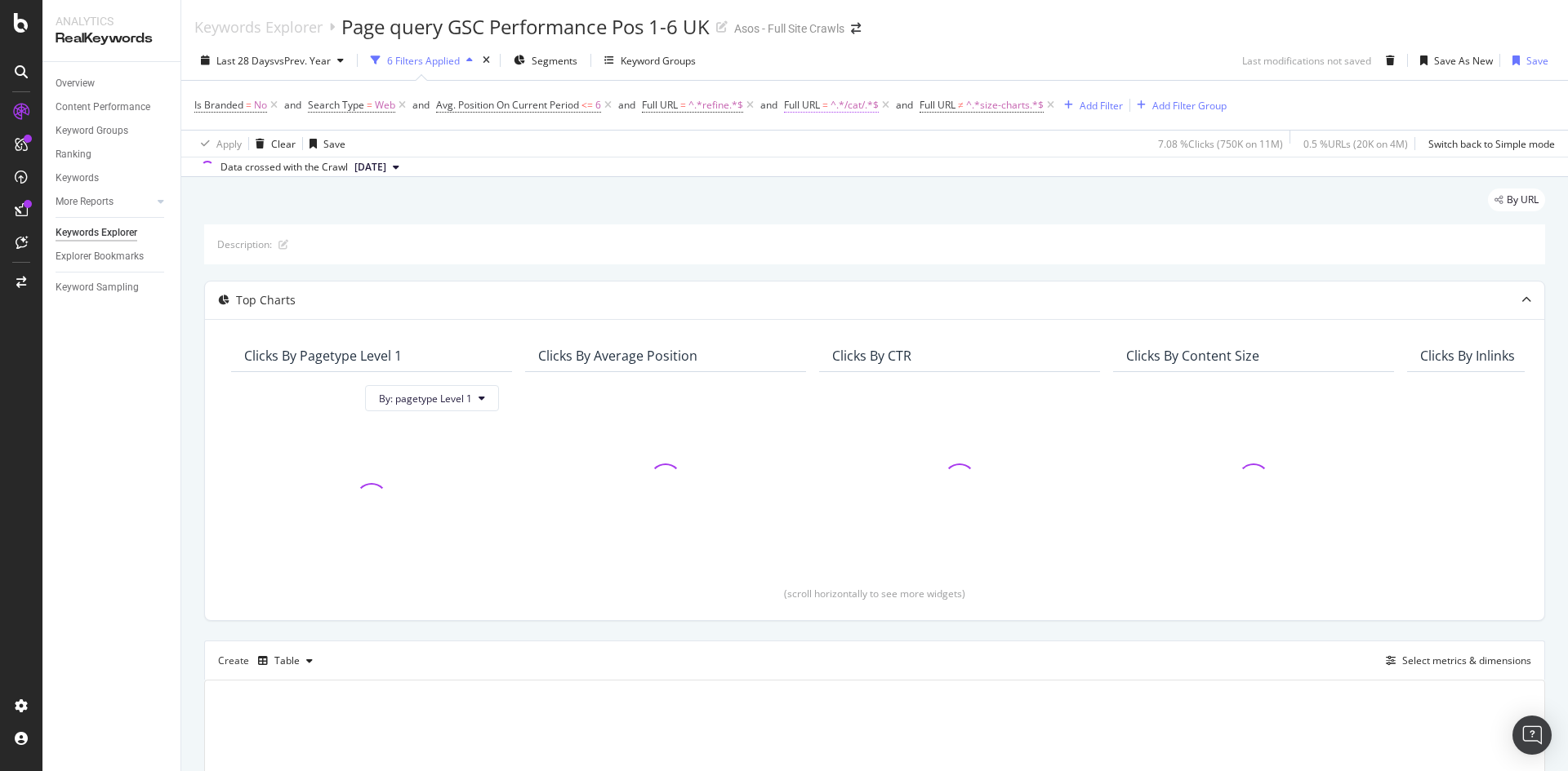
click at [828, 98] on span "=" at bounding box center [825, 105] width 6 height 14
click at [833, 139] on span "Contains" at bounding box center [822, 143] width 40 height 14
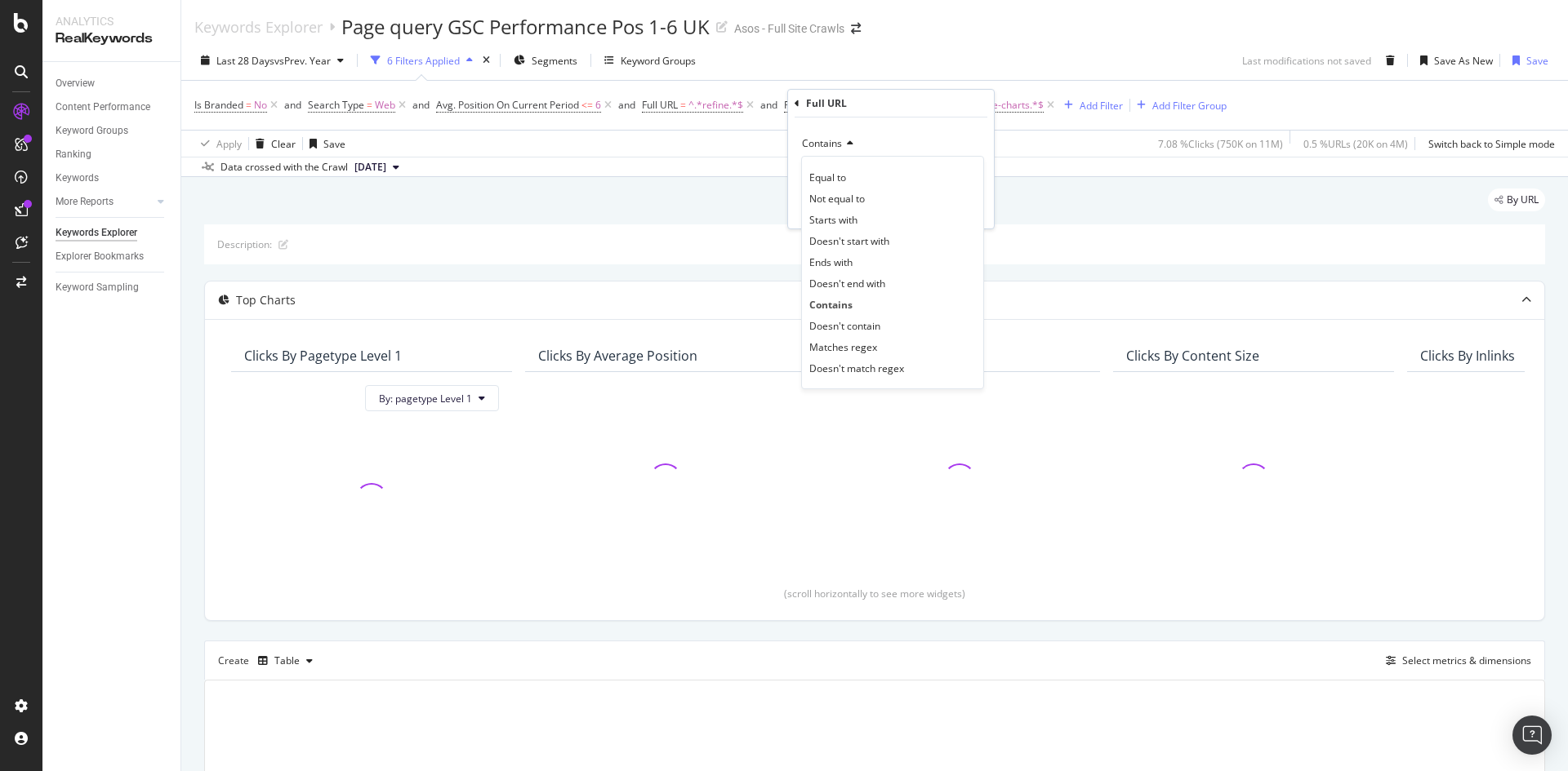
click at [1046, 179] on div "By URL Description: Top Charts Clicks By pagetype Level 1 By: pagetype Level 1 …" at bounding box center [874, 579] width 1386 height 805
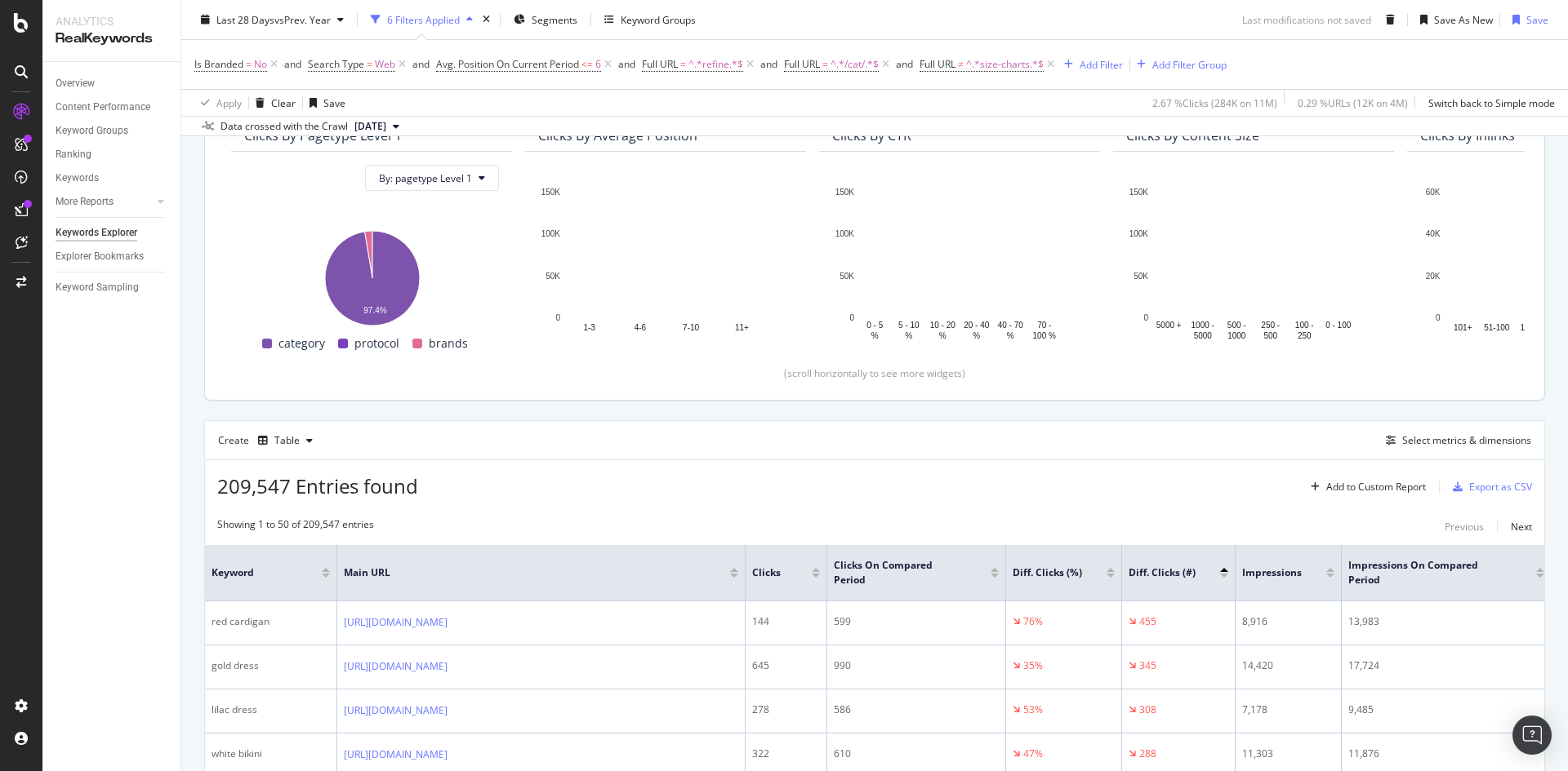
scroll to position [408, 0]
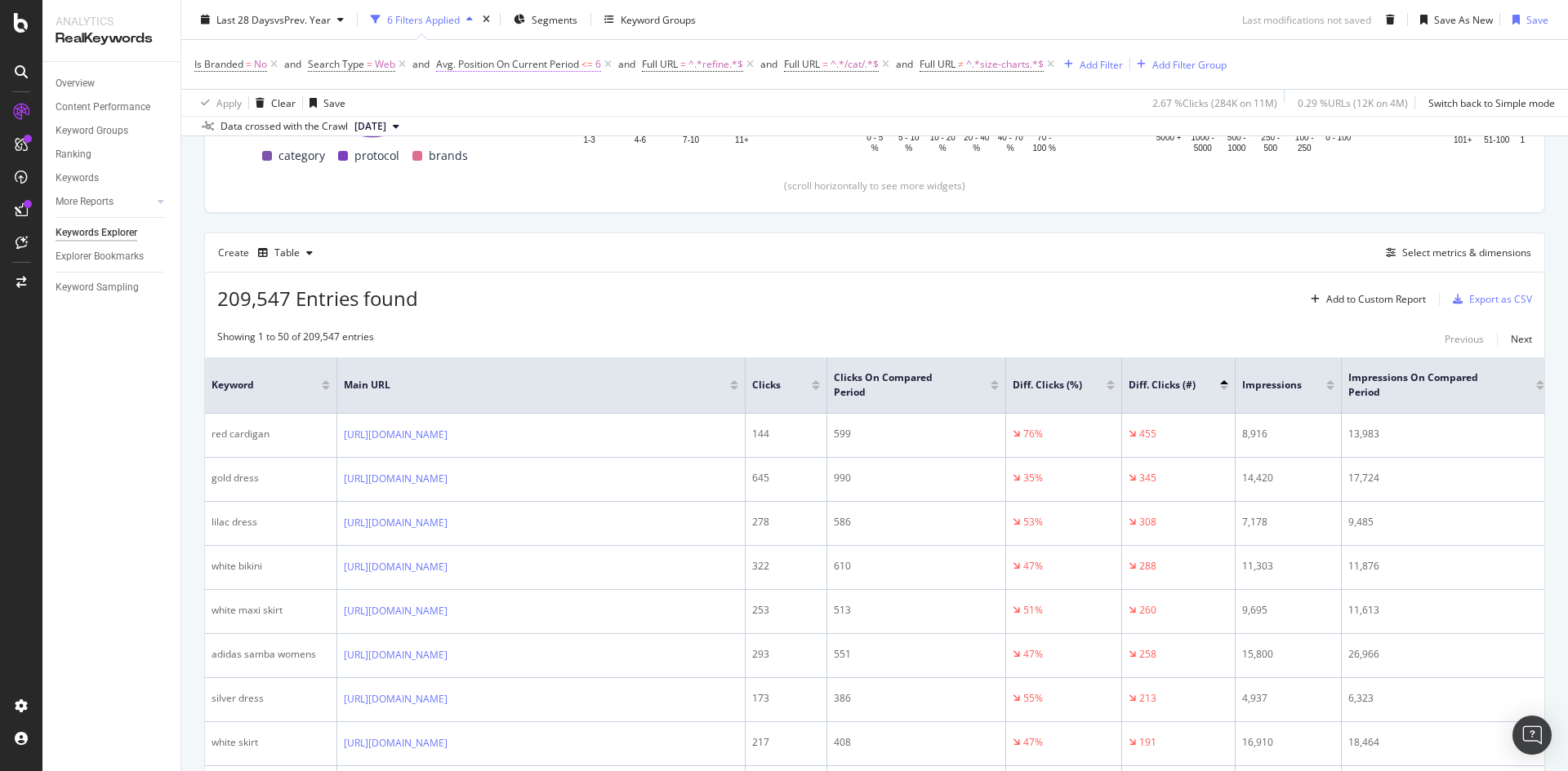
click at [550, 64] on span "Avg. Position On Current Period" at bounding box center [508, 64] width 143 height 14
drag, startPoint x: 512, startPoint y: 189, endPoint x: 439, endPoint y: 189, distance: 73.0
click at [439, 189] on div "All Devices On Current Period Less than or equal to 6 Cancel Add filter Apply" at bounding box center [541, 160] width 206 height 167
type input "20"
click at [616, 218] on div "Apply" at bounding box center [617, 222] width 25 height 14
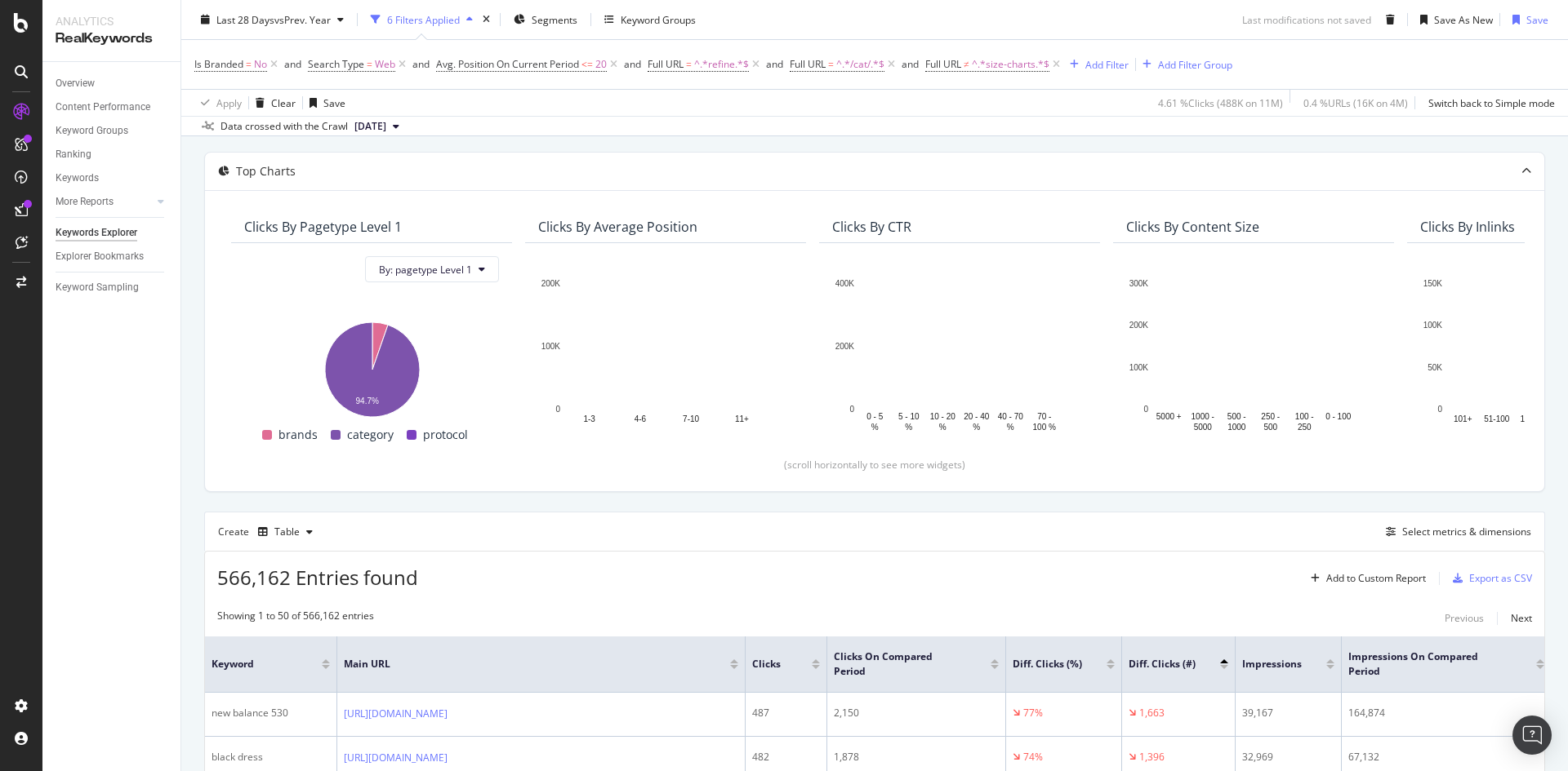
scroll to position [408, 0]
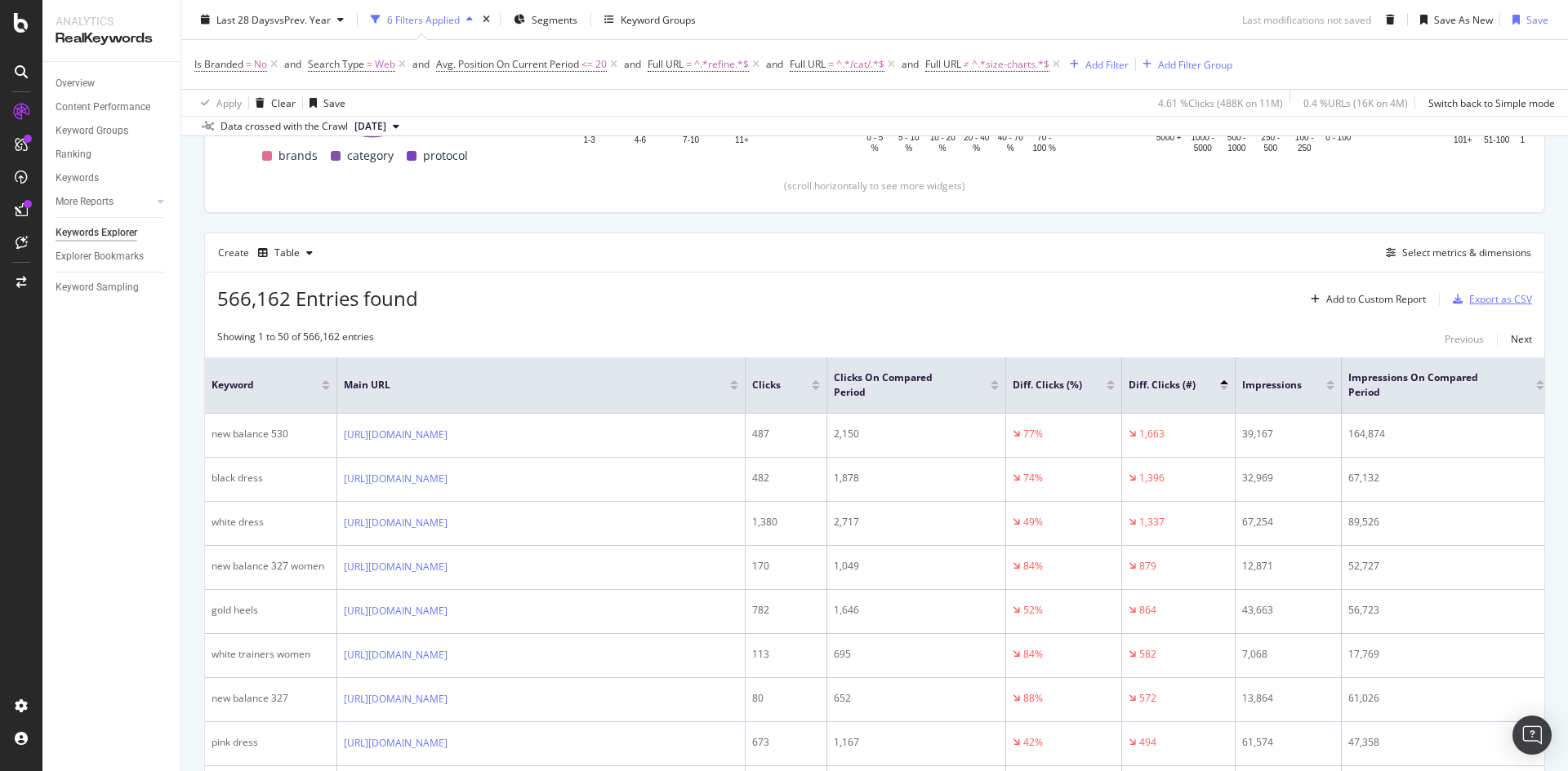
click at [1473, 298] on div "Export as CSV" at bounding box center [1500, 299] width 63 height 14
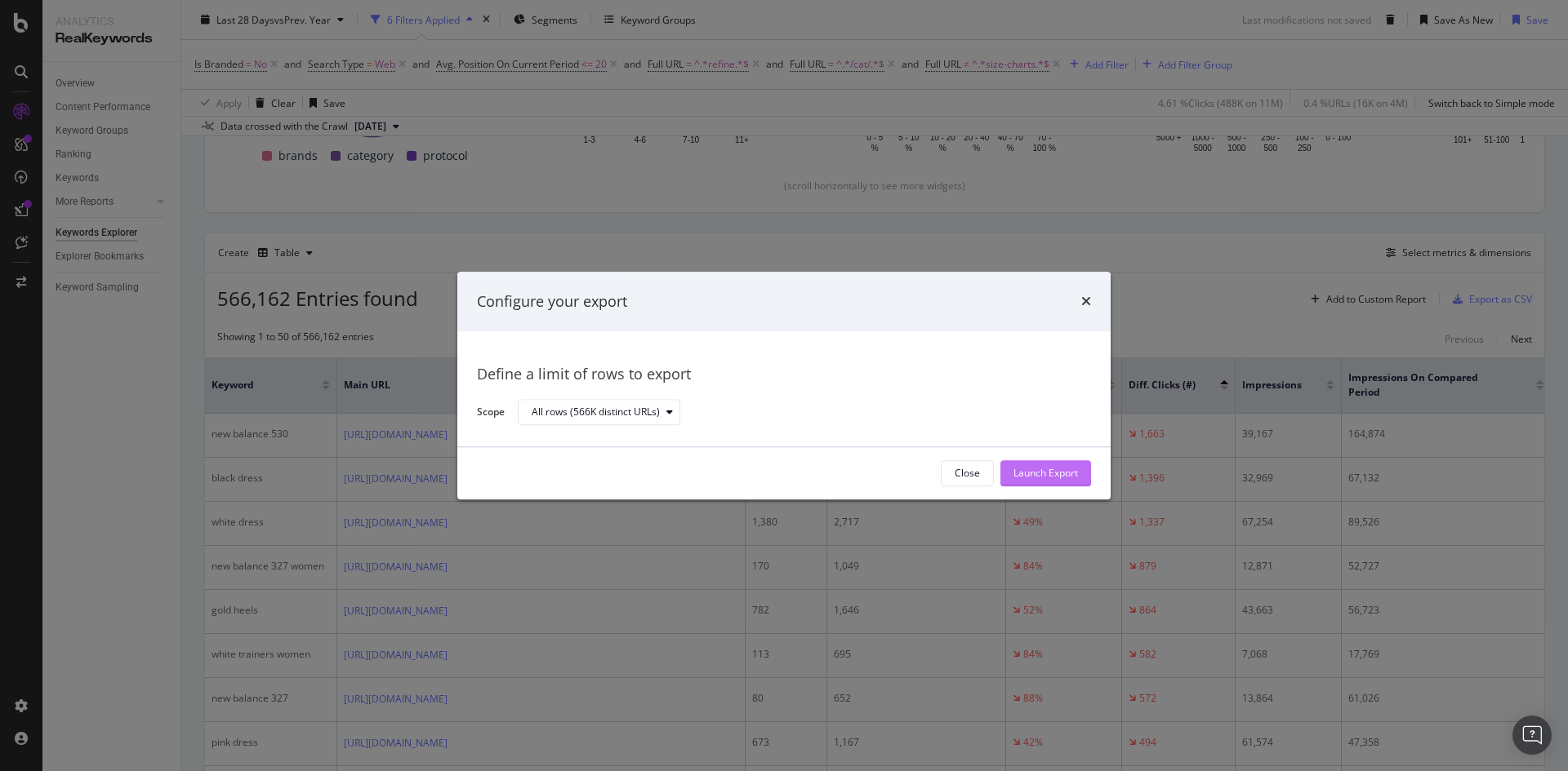
click at [1051, 473] on div "Launch Export" at bounding box center [1046, 473] width 65 height 14
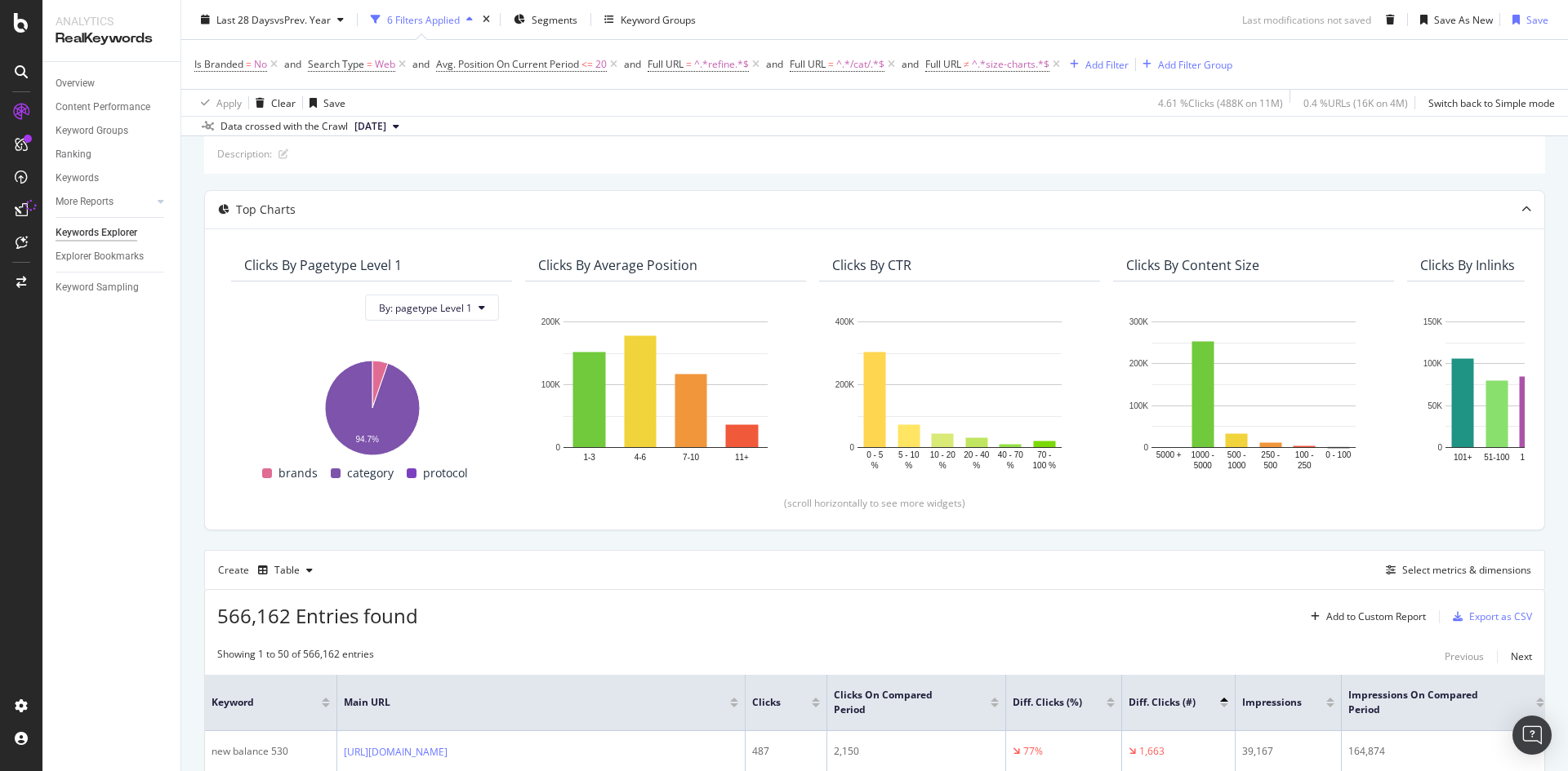
scroll to position [0, 0]
